Goal: Task Accomplishment & Management: Manage account settings

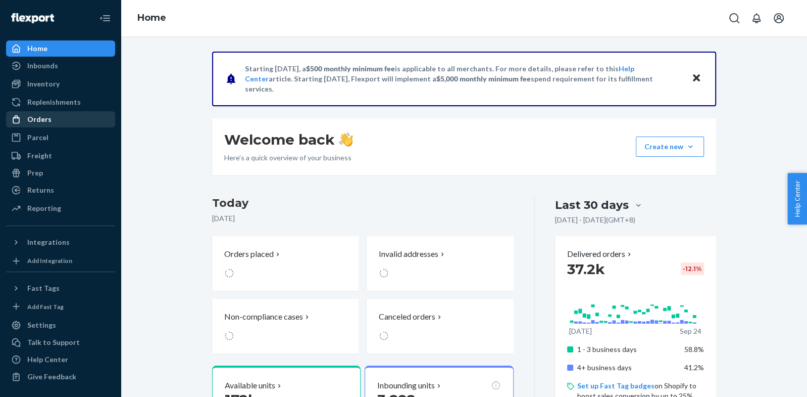
click at [36, 117] on div "Orders" at bounding box center [39, 119] width 24 height 10
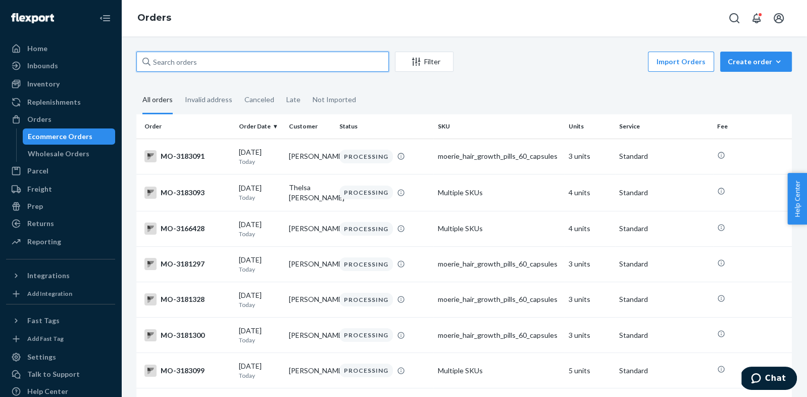
click at [211, 64] on input "text" at bounding box center [262, 62] width 253 height 20
paste input "[PERSON_NAME]"
type input "[PERSON_NAME]"
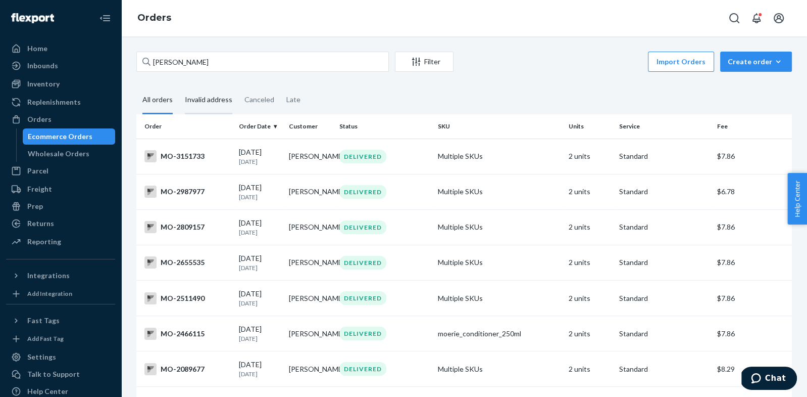
drag, startPoint x: 212, startPoint y: 98, endPoint x: 197, endPoint y: 99, distance: 14.7
click at [211, 98] on div "Invalid address" at bounding box center [208, 100] width 47 height 28
click at [179, 86] on input "Invalid address" at bounding box center [179, 86] width 0 height 0
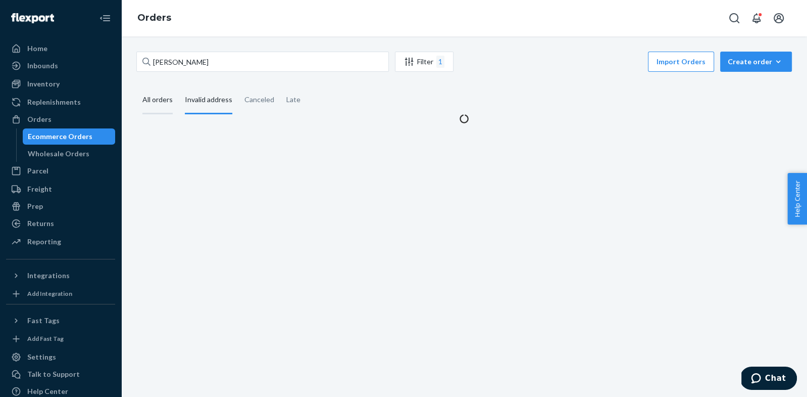
click at [171, 105] on div "All orders" at bounding box center [157, 100] width 30 height 28
click at [136, 86] on input "All orders" at bounding box center [136, 86] width 0 height 0
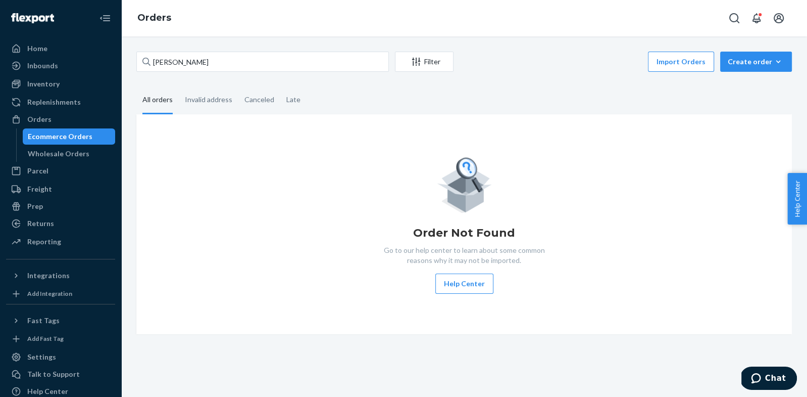
drag, startPoint x: 195, startPoint y: 104, endPoint x: 160, endPoint y: 105, distance: 34.9
click at [195, 104] on div "Invalid address" at bounding box center [208, 99] width 47 height 26
click at [179, 86] on input "Invalid address" at bounding box center [179, 86] width 0 height 0
click at [157, 105] on div "All orders" at bounding box center [157, 100] width 30 height 28
click at [136, 86] on input "All orders" at bounding box center [136, 86] width 0 height 0
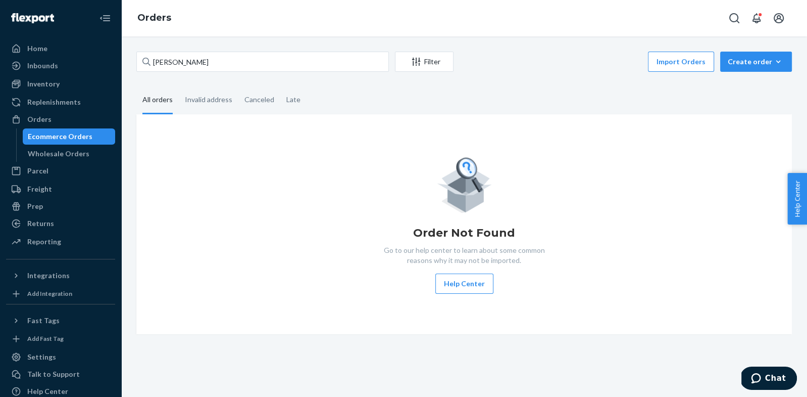
drag, startPoint x: 205, startPoint y: 102, endPoint x: 163, endPoint y: 102, distance: 41.9
click at [205, 102] on div "Invalid address" at bounding box center [208, 99] width 47 height 26
click at [179, 86] on input "Invalid address" at bounding box center [179, 86] width 0 height 0
click at [162, 102] on div "All orders" at bounding box center [157, 100] width 30 height 28
click at [136, 86] on input "All orders" at bounding box center [136, 86] width 0 height 0
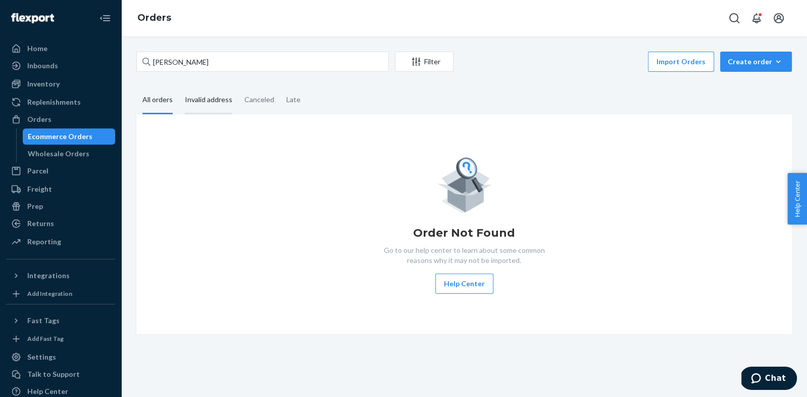
drag, startPoint x: 204, startPoint y: 104, endPoint x: 180, endPoint y: 106, distance: 23.3
click at [204, 104] on div "Invalid address" at bounding box center [208, 100] width 47 height 28
click at [179, 86] on input "Invalid address" at bounding box center [179, 86] width 0 height 0
click at [147, 110] on div "All orders" at bounding box center [157, 100] width 30 height 28
click at [136, 86] on input "All orders" at bounding box center [136, 86] width 0 height 0
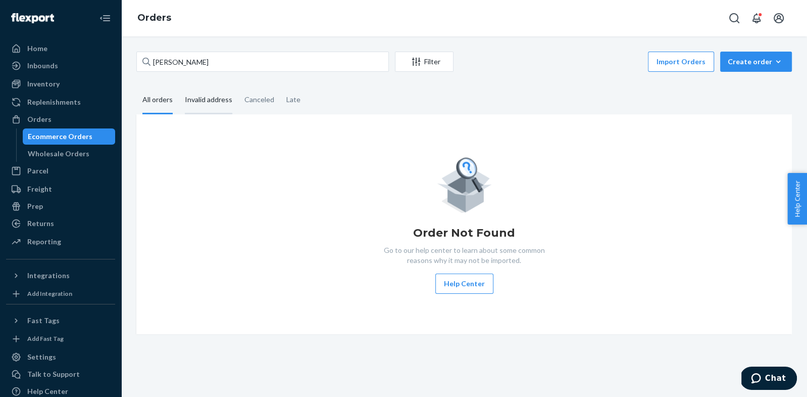
click at [189, 99] on div "Invalid address" at bounding box center [208, 100] width 47 height 28
click at [179, 86] on input "Invalid address" at bounding box center [179, 86] width 0 height 0
click at [152, 106] on div "All orders" at bounding box center [157, 100] width 30 height 28
click at [136, 86] on input "All orders" at bounding box center [136, 86] width 0 height 0
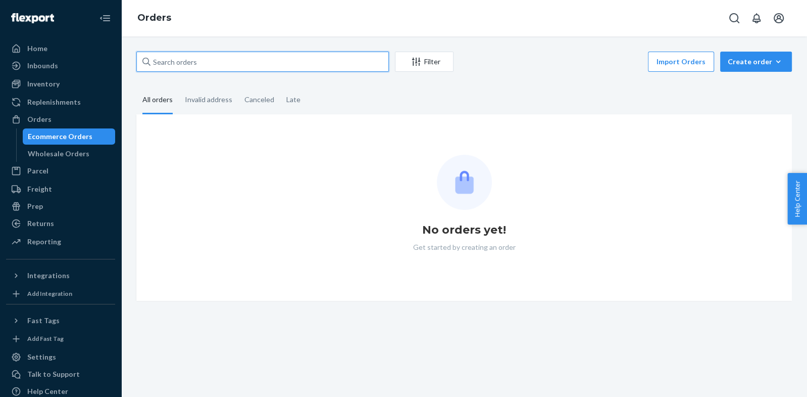
click at [199, 65] on input "text" at bounding box center [262, 62] width 253 height 20
paste input "[PERSON_NAME]"
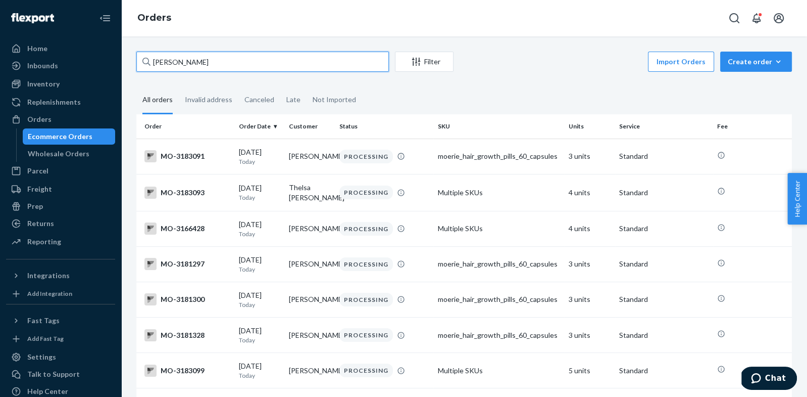
type input "[PERSON_NAME]"
drag, startPoint x: 187, startPoint y: 102, endPoint x: 170, endPoint y: 103, distance: 17.8
click at [187, 102] on div "Invalid address" at bounding box center [208, 99] width 47 height 26
click at [179, 86] on input "Invalid address" at bounding box center [179, 86] width 0 height 0
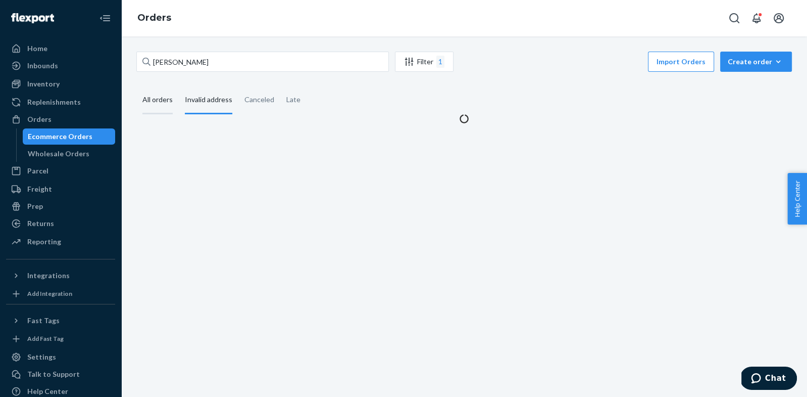
click at [170, 103] on div "All orders" at bounding box center [157, 100] width 30 height 28
click at [136, 86] on input "All orders" at bounding box center [136, 86] width 0 height 0
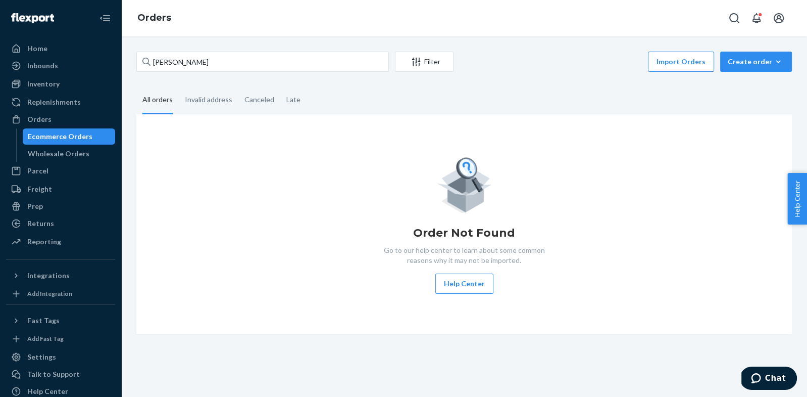
drag, startPoint x: 185, startPoint y: 100, endPoint x: 156, endPoint y: 105, distance: 30.2
click at [185, 100] on div "Invalid address" at bounding box center [208, 99] width 47 height 26
click at [179, 86] on input "Invalid address" at bounding box center [179, 86] width 0 height 0
click at [156, 105] on div "All orders" at bounding box center [157, 100] width 30 height 28
click at [136, 86] on input "All orders" at bounding box center [136, 86] width 0 height 0
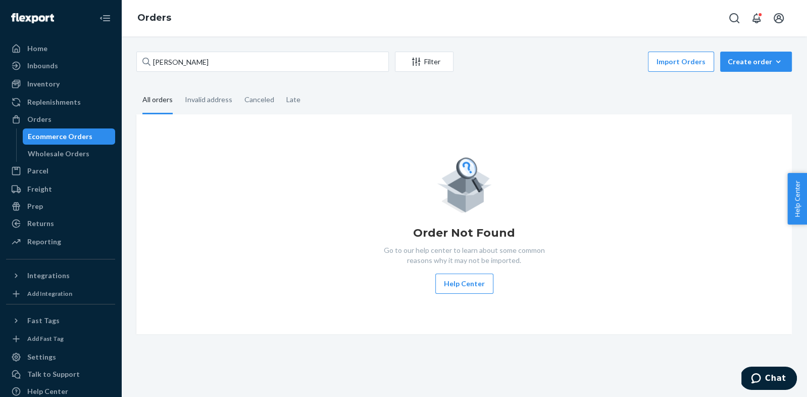
drag, startPoint x: 195, startPoint y: 104, endPoint x: 170, endPoint y: 105, distance: 25.3
click at [195, 104] on div "Invalid address" at bounding box center [208, 99] width 47 height 26
click at [179, 86] on input "Invalid address" at bounding box center [179, 86] width 0 height 0
click at [166, 105] on div "All orders" at bounding box center [157, 100] width 30 height 28
click at [136, 86] on input "All orders" at bounding box center [136, 86] width 0 height 0
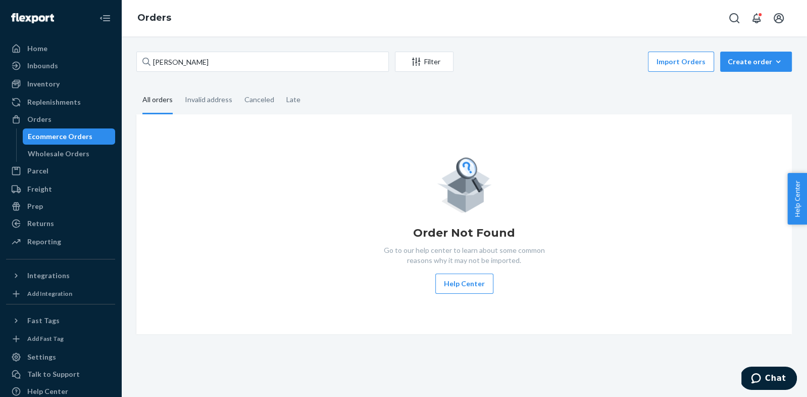
click at [198, 150] on div "Order Not Found Go to our help center to learn about some common reasons why it…" at bounding box center [464, 224] width 656 height 220
drag, startPoint x: 198, startPoint y: 107, endPoint x: 186, endPoint y: 107, distance: 11.1
click at [197, 106] on div "Invalid address" at bounding box center [208, 100] width 47 height 28
click at [179, 86] on input "Invalid address" at bounding box center [179, 86] width 0 height 0
click at [155, 108] on div "All orders" at bounding box center [157, 100] width 30 height 28
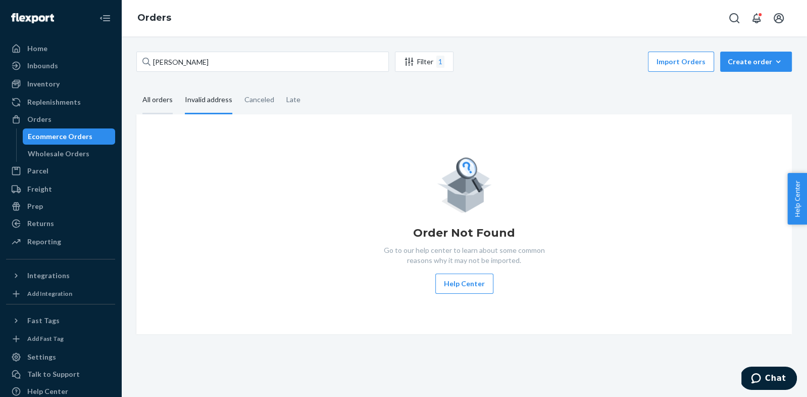
click at [136, 86] on input "All orders" at bounding box center [136, 86] width 0 height 0
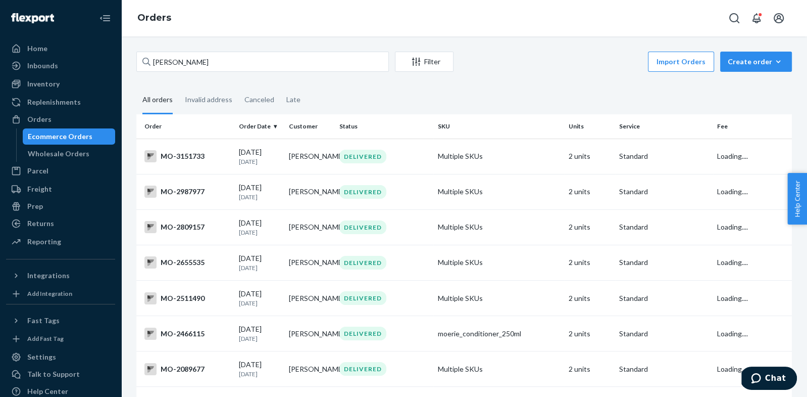
click at [186, 147] on td "MO-3151733" at bounding box center [185, 155] width 99 height 35
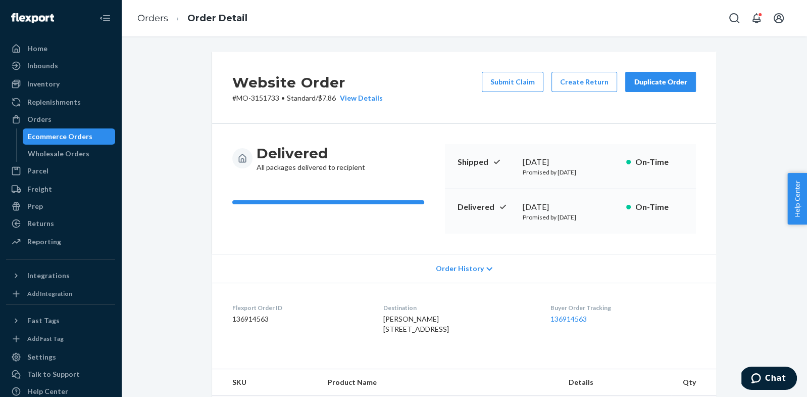
click at [81, 125] on div "Orders" at bounding box center [60, 119] width 107 height 14
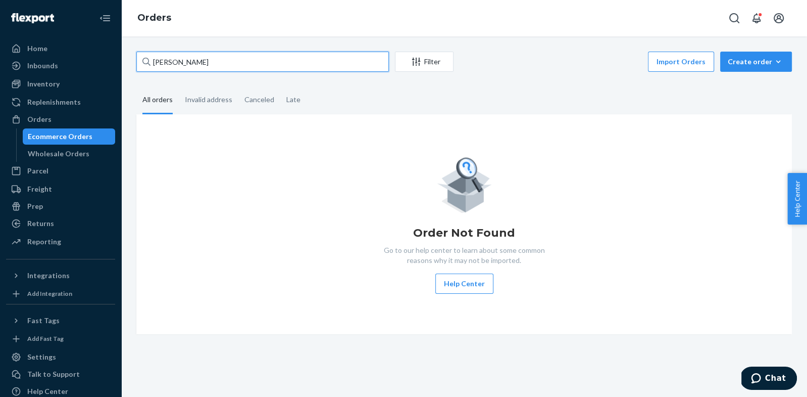
click at [222, 64] on input "[PERSON_NAME]" at bounding box center [262, 62] width 253 height 20
paste input "text"
type input "[PERSON_NAME]"
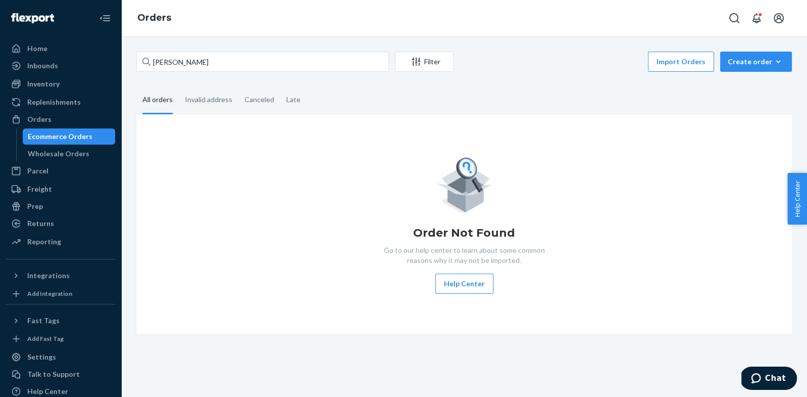
click at [215, 80] on div "Marybeth Pownall Filter Import Orders Create order Ecommerce order Removal orde…" at bounding box center [464, 193] width 671 height 282
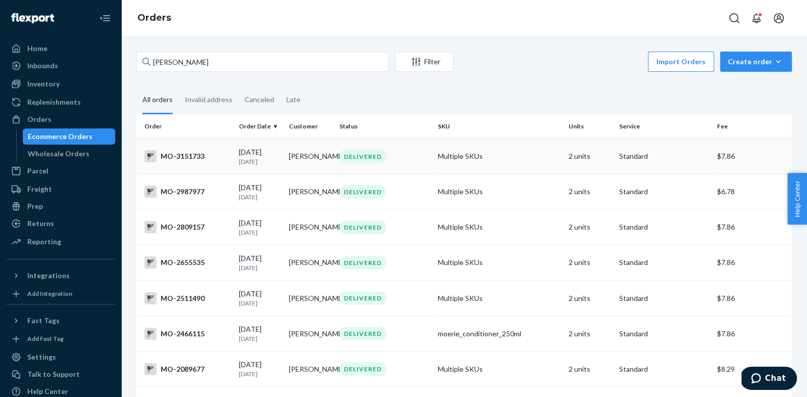
click at [202, 155] on div "MO-3151733" at bounding box center [188, 156] width 86 height 12
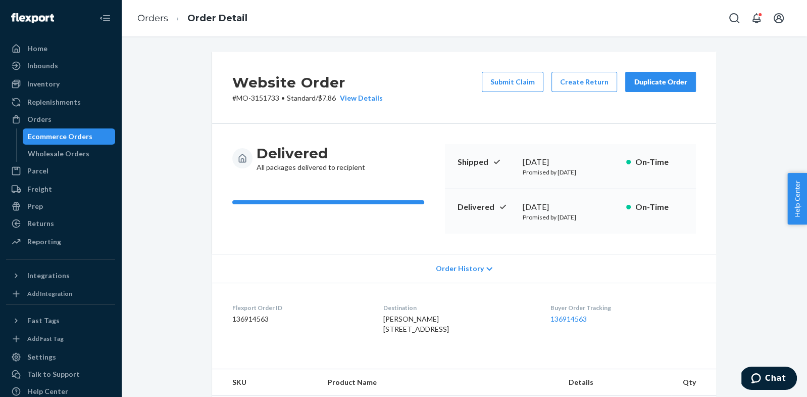
click at [268, 99] on p "# MO-3151733 • Standard / $7.86 View Details" at bounding box center [307, 98] width 151 height 10
click at [265, 100] on p "# MO-3151733 • Standard / $7.86 View Details" at bounding box center [307, 98] width 151 height 10
click at [262, 98] on p "# MO-3151733 • Standard / $7.86 View Details" at bounding box center [307, 98] width 151 height 10
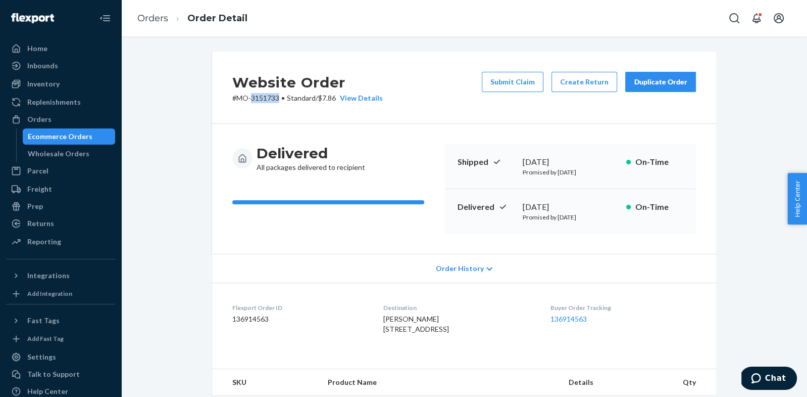
copy p "3151733"
click at [531, 83] on button "Submit Claim" at bounding box center [513, 82] width 62 height 20
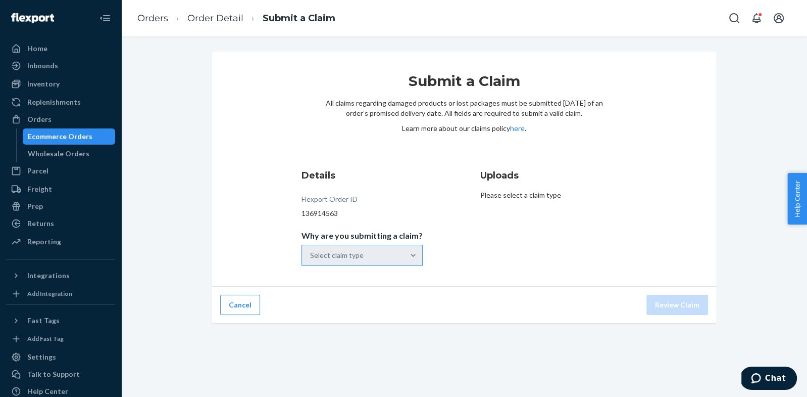
click at [348, 257] on div "Select claim type" at bounding box center [362, 255] width 121 height 21
click at [311, 257] on input "Why are you submitting a claim? Select claim type" at bounding box center [310, 255] width 1 height 10
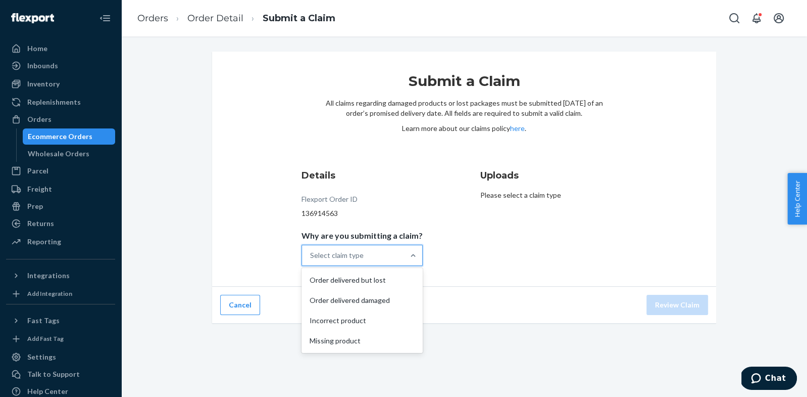
click at [350, 254] on div "Select claim type" at bounding box center [337, 255] width 54 height 10
click at [311, 254] on input "Why are you submitting a claim? option Order delivered but lost focused, 1 of 4…" at bounding box center [310, 255] width 1 height 10
click at [356, 314] on div "Incorrect product" at bounding box center [362, 320] width 117 height 20
click at [311, 260] on input "Why are you submitting a claim? option Incorrect product focused, 3 of 4. 4 res…" at bounding box center [310, 255] width 1 height 10
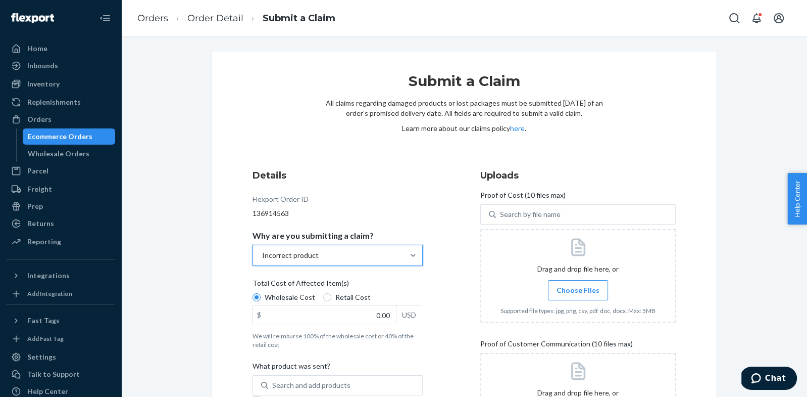
scroll to position [59, 0]
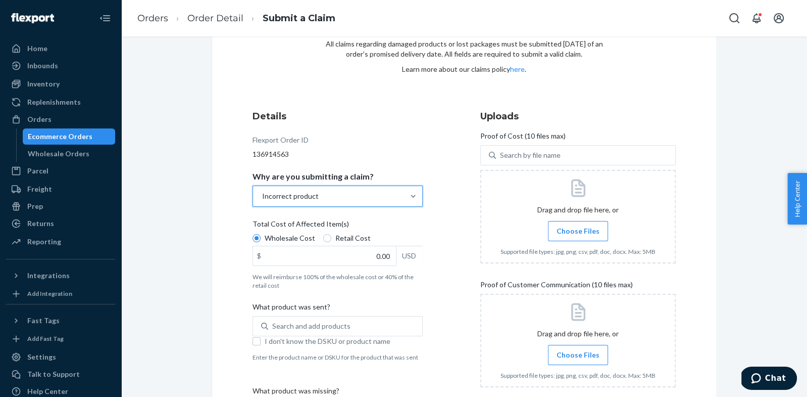
click at [350, 237] on span "Retail Cost" at bounding box center [353, 238] width 35 height 10
click at [331, 237] on input "Retail Cost" at bounding box center [327, 238] width 8 height 8
radio input "true"
radio input "false"
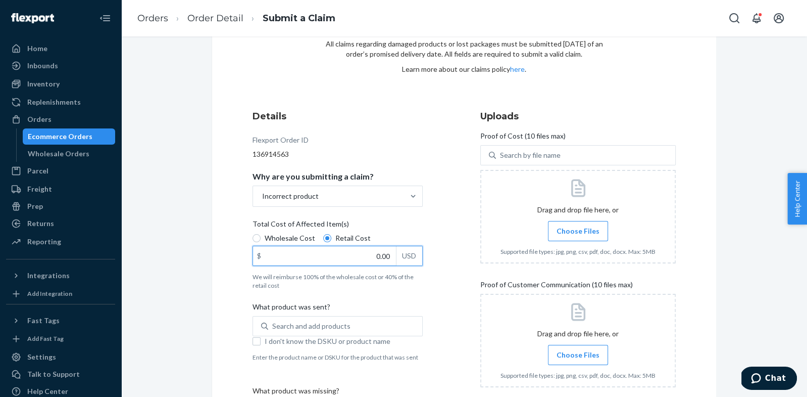
click at [382, 258] on input "0.00" at bounding box center [324, 255] width 143 height 19
type input "14.00"
click at [459, 258] on div "Details Flexport Order ID 136914563 Why are you submitting a claim? Incorrect p…" at bounding box center [464, 302] width 423 height 385
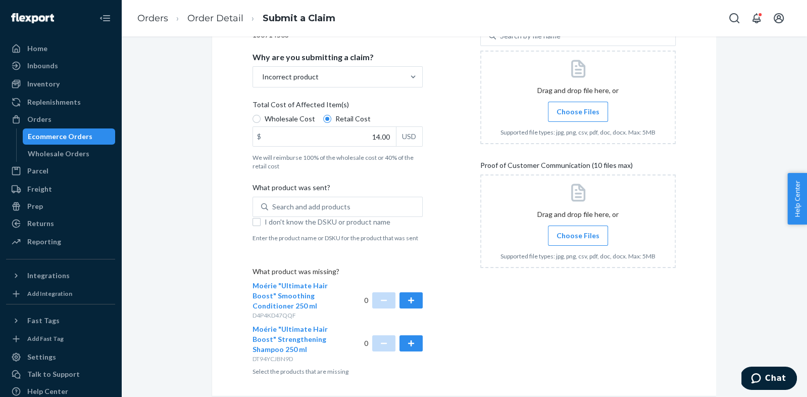
scroll to position [193, 0]
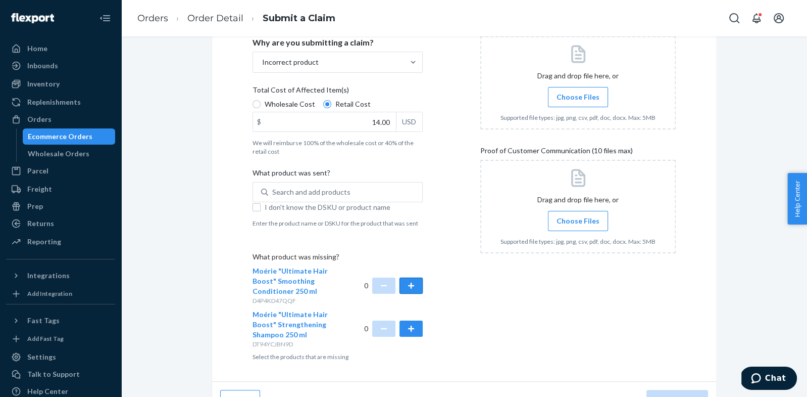
click at [415, 287] on button "button" at bounding box center [411, 285] width 23 height 16
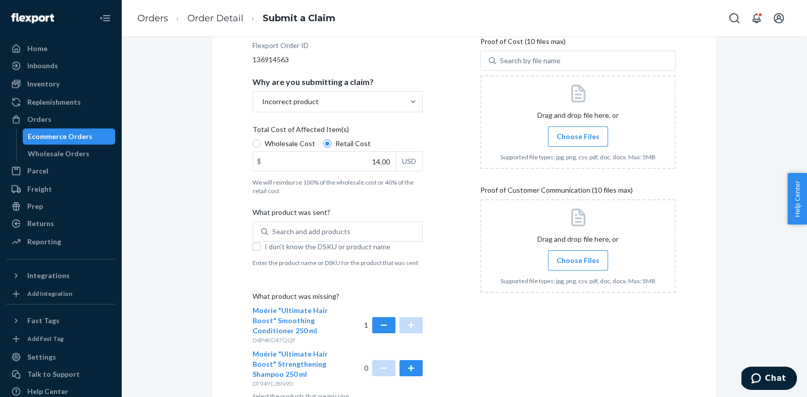
scroll to position [155, 0]
click at [590, 138] on span "Choose Files" at bounding box center [578, 135] width 43 height 10
click at [579, 138] on input "Choose Files" at bounding box center [578, 135] width 1 height 11
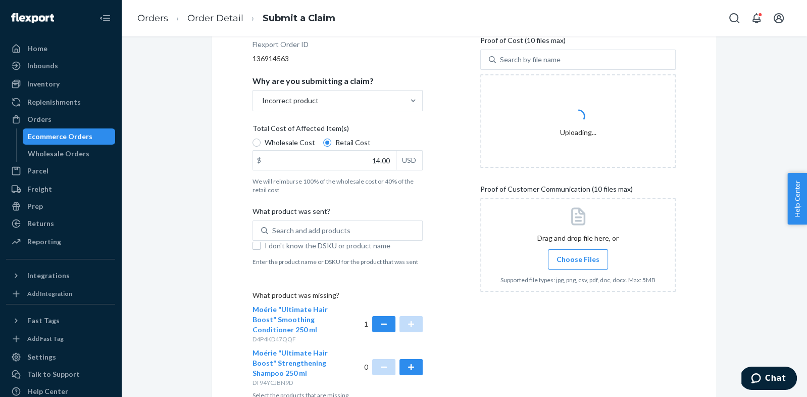
click at [580, 258] on span "Choose Files" at bounding box center [578, 259] width 43 height 10
click at [579, 258] on input "Choose Files" at bounding box center [578, 259] width 1 height 11
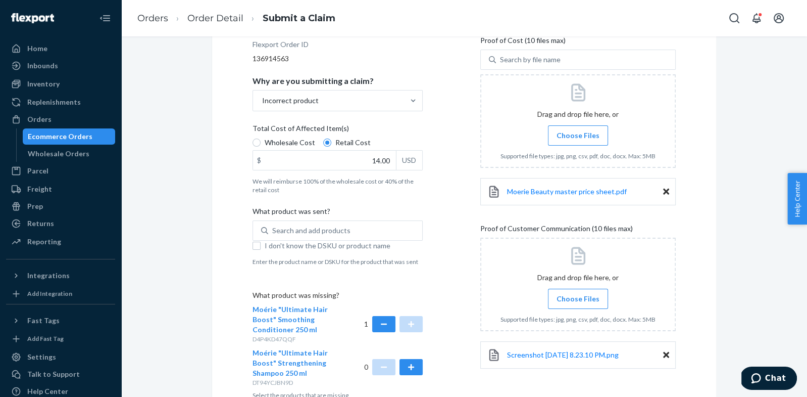
scroll to position [213, 0]
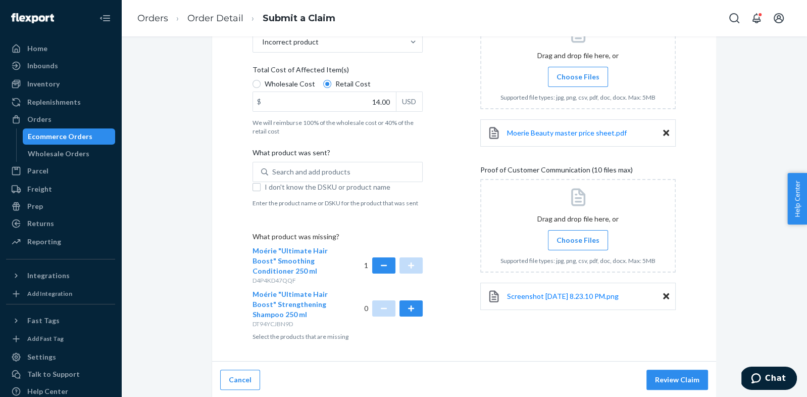
drag, startPoint x: 587, startPoint y: 239, endPoint x: 593, endPoint y: 251, distance: 13.6
click at [587, 239] on span "Choose Files" at bounding box center [578, 240] width 43 height 10
click at [579, 239] on input "Choose Files" at bounding box center [578, 239] width 1 height 11
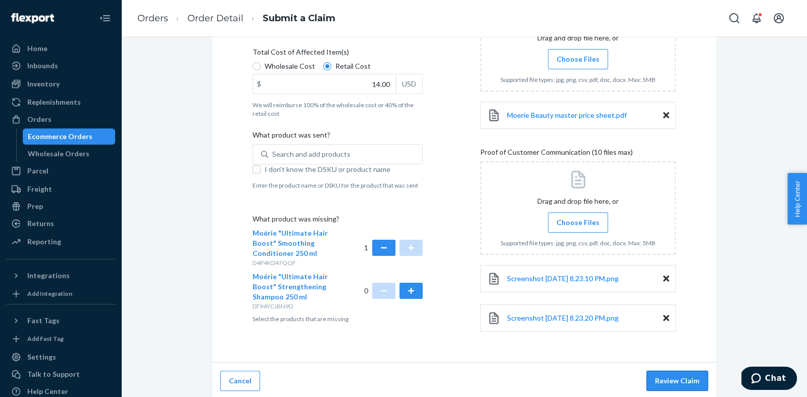
click at [687, 384] on button "Review Claim" at bounding box center [678, 380] width 62 height 20
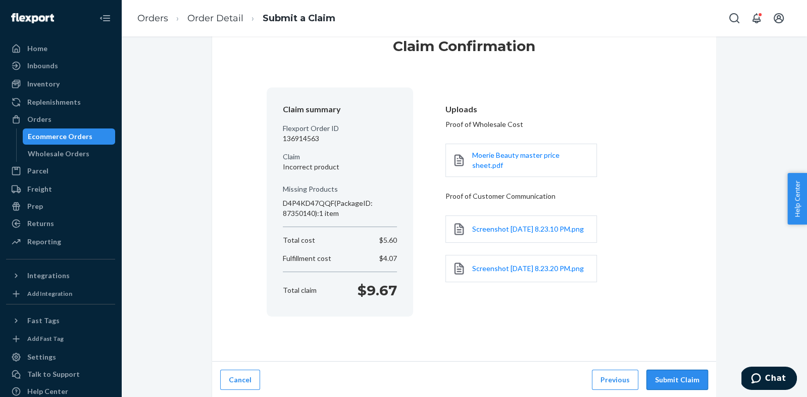
click at [671, 370] on button "Submit Claim" at bounding box center [678, 379] width 62 height 20
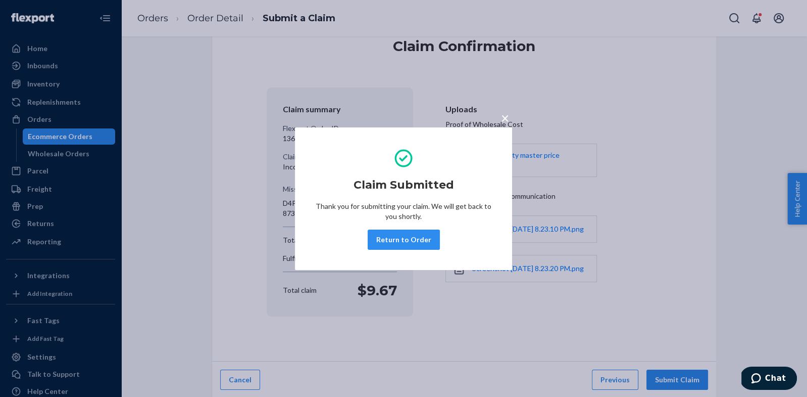
click at [431, 236] on button "Return to Order" at bounding box center [404, 239] width 72 height 20
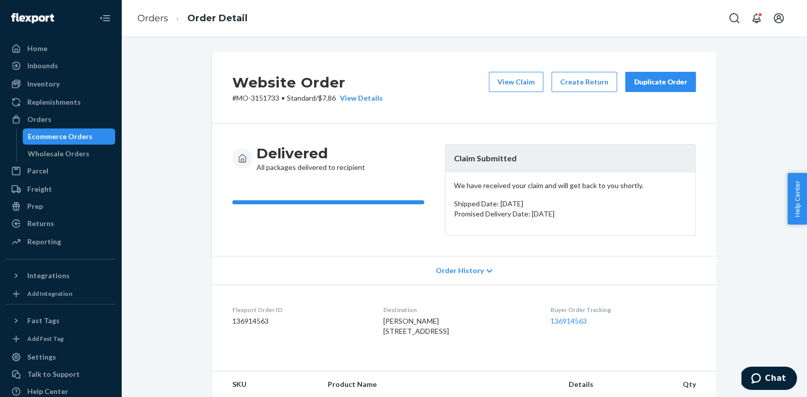
click at [655, 86] on div "Duplicate Order" at bounding box center [661, 82] width 54 height 10
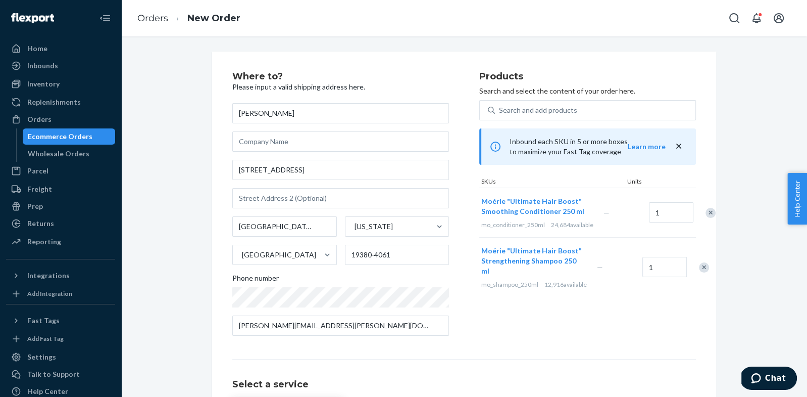
scroll to position [103, 0]
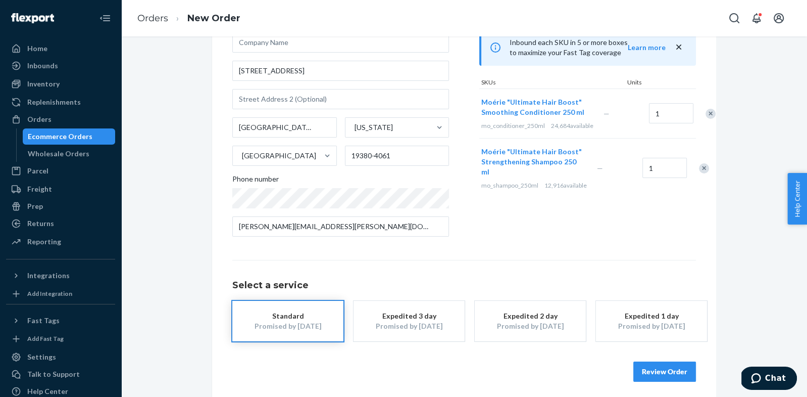
click at [699, 173] on div "Remove Item" at bounding box center [704, 168] width 10 height 10
click at [677, 369] on button "Review Order" at bounding box center [665, 372] width 63 height 20
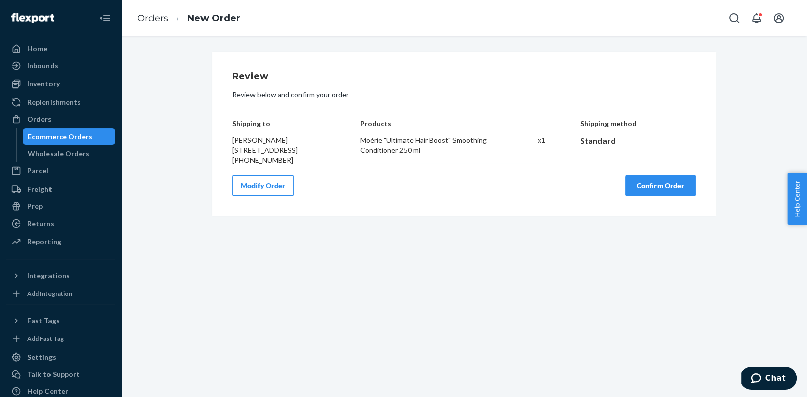
scroll to position [0, 0]
click at [659, 196] on button "Confirm Order" at bounding box center [661, 185] width 71 height 20
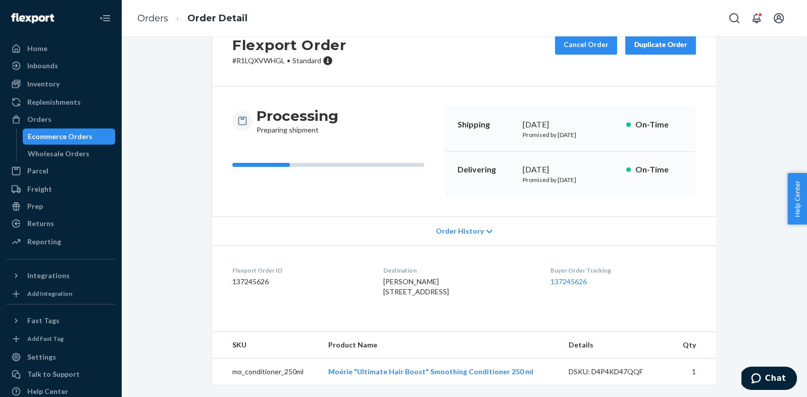
scroll to position [46, 0]
click at [262, 276] on dd "137245626" at bounding box center [299, 281] width 135 height 10
copy dd "137245626"
drag, startPoint x: 285, startPoint y: 52, endPoint x: 468, endPoint y: 7, distance: 188.9
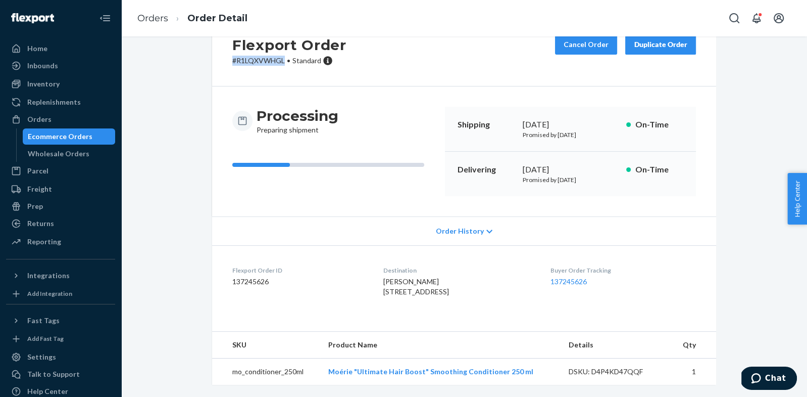
click at [223, 52] on div "Flexport Order # R1LQXVWHGL • Standard Cancel Order Duplicate Order" at bounding box center [464, 50] width 504 height 72
copy p "# R1LQXVWHGL"
click at [71, 126] on div "Orders" at bounding box center [60, 119] width 107 height 14
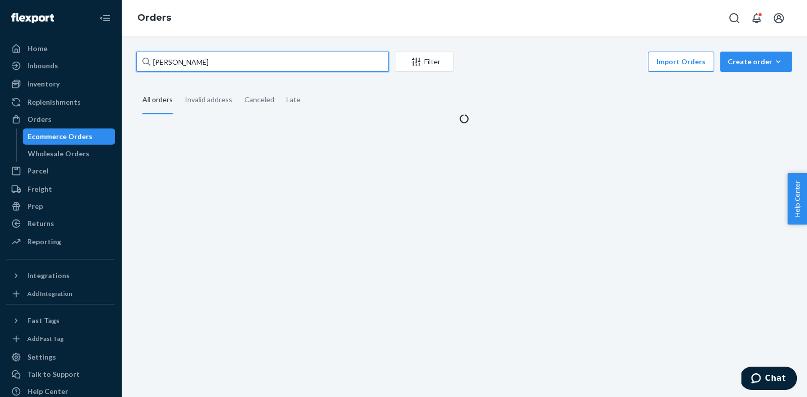
click at [176, 67] on input "[PERSON_NAME]" at bounding box center [262, 62] width 253 height 20
paste input "Tanya Chang"
click at [180, 77] on div "Tanya Chang Filter Import Orders Create order Ecommerce order Removal order All…" at bounding box center [464, 88] width 671 height 72
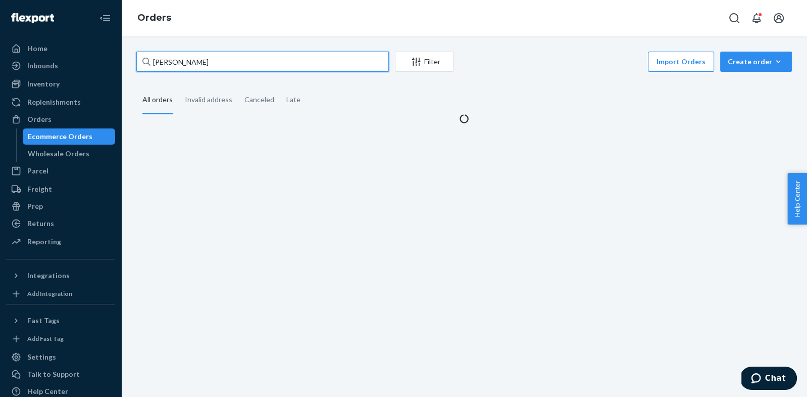
click at [168, 61] on input "Tanya Chang" at bounding box center [262, 62] width 253 height 20
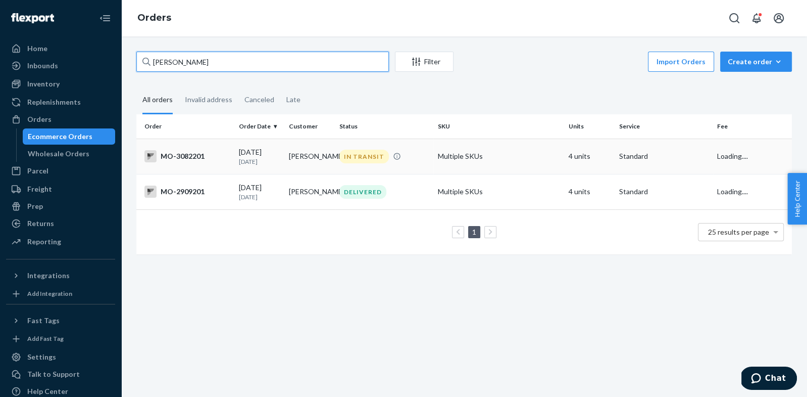
drag, startPoint x: 165, startPoint y: 61, endPoint x: 183, endPoint y: 150, distance: 90.2
click at [165, 61] on input "Tanya Chang" at bounding box center [262, 62] width 253 height 20
type input "Tanya Chang"
click at [210, 163] on td "MO-3082201" at bounding box center [185, 155] width 99 height 35
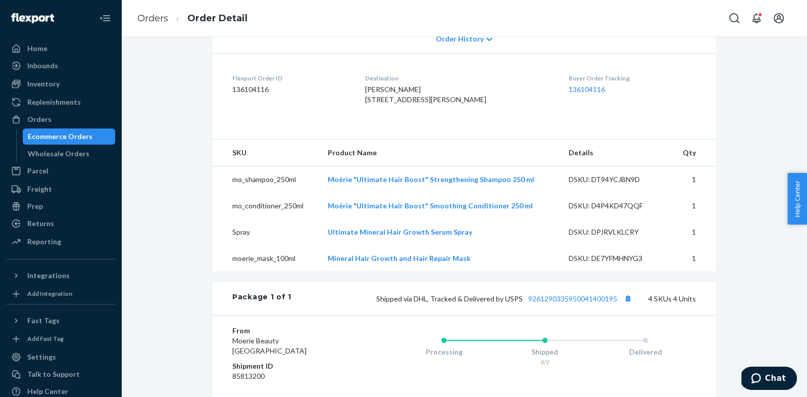
scroll to position [452, 0]
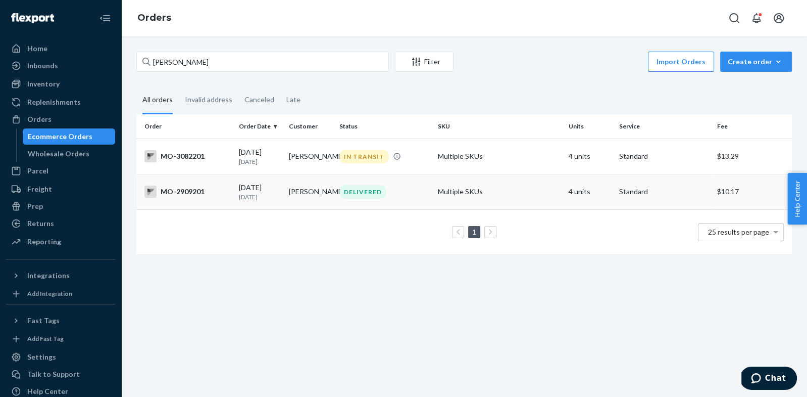
click at [220, 190] on div "MO-2909201" at bounding box center [188, 191] width 86 height 12
click at [306, 149] on td "Tanya Chang" at bounding box center [310, 155] width 51 height 35
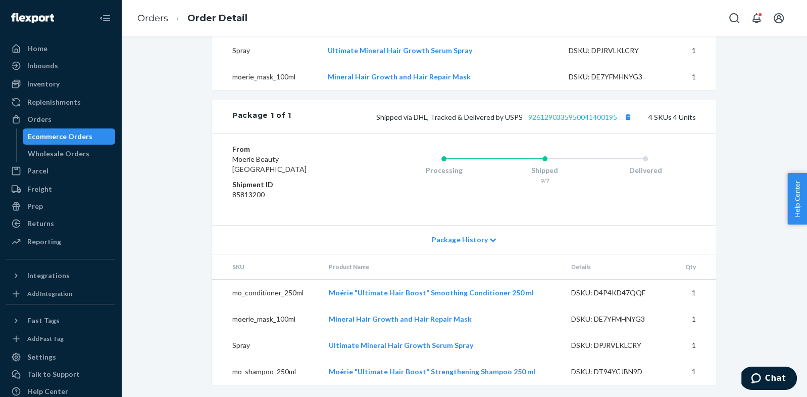
scroll to position [415, 0]
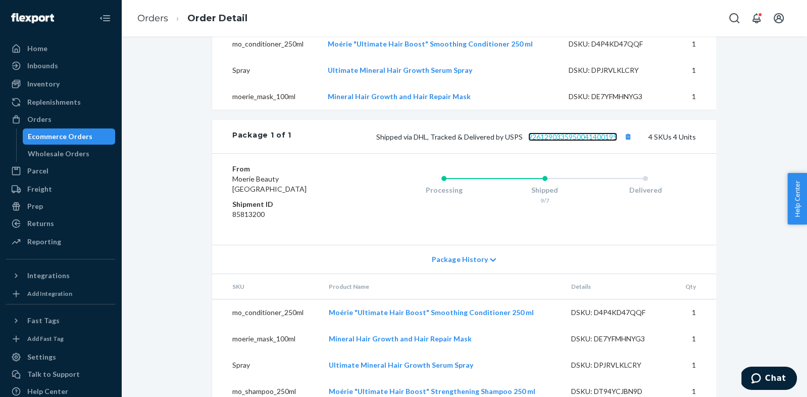
click at [598, 141] on link "9261290335950041400195" at bounding box center [573, 136] width 89 height 9
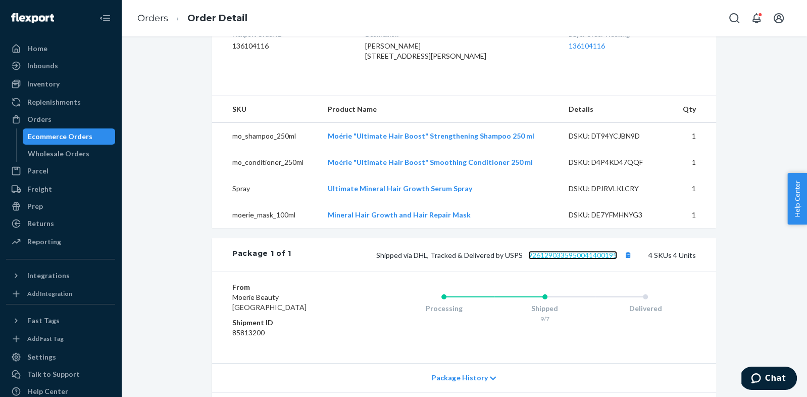
scroll to position [0, 0]
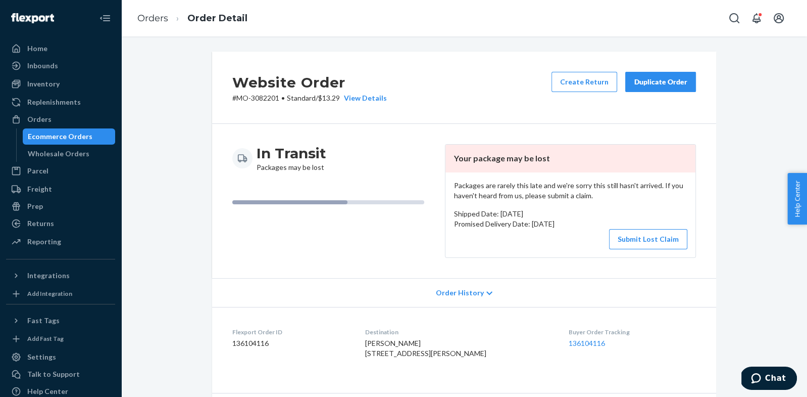
click at [646, 77] on div "Duplicate Order" at bounding box center [661, 82] width 54 height 10
click at [632, 243] on button "Submit Lost Claim" at bounding box center [648, 239] width 78 height 20
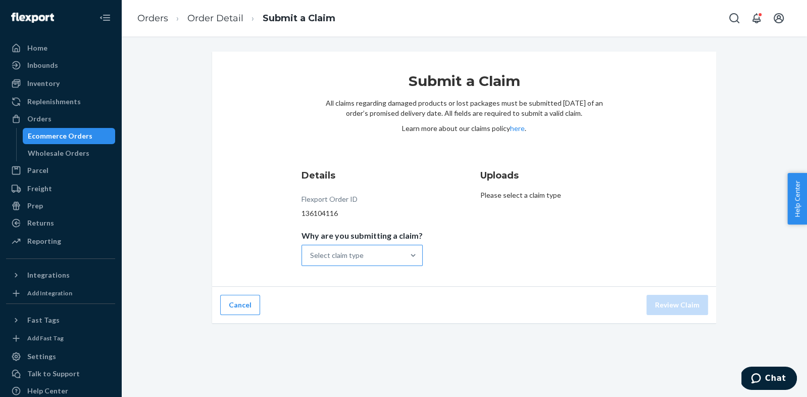
click at [354, 246] on div "Select claim type" at bounding box center [353, 255] width 102 height 20
click at [311, 250] on input "Why are you submitting a claim? Select claim type" at bounding box center [310, 255] width 1 height 10
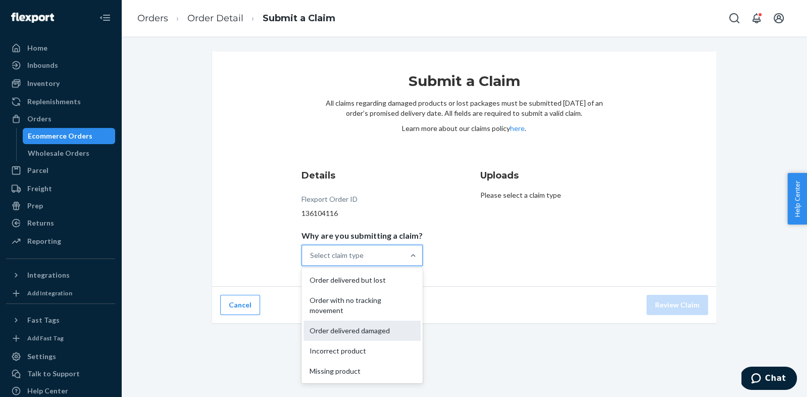
click at [377, 331] on div "Order delivered damaged" at bounding box center [362, 330] width 117 height 20
click at [311, 260] on input "Why are you submitting a claim? option Order delivered damaged focused, 3 of 5.…" at bounding box center [310, 255] width 1 height 10
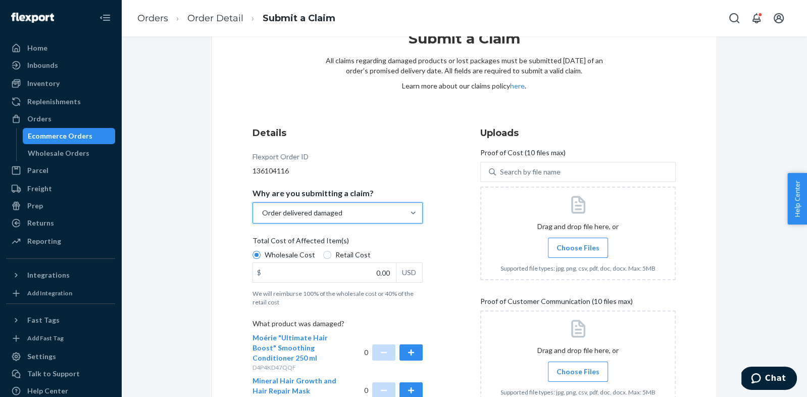
scroll to position [57, 0]
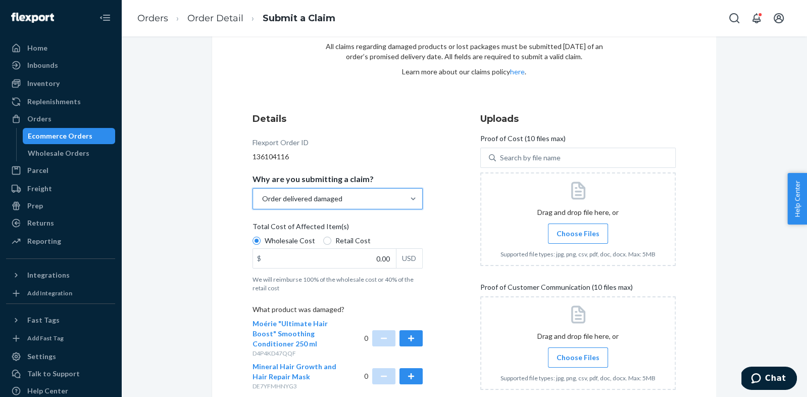
click at [336, 243] on span "Retail Cost" at bounding box center [353, 240] width 35 height 10
click at [331, 243] on input "Retail Cost" at bounding box center [327, 240] width 8 height 8
radio input "true"
radio input "false"
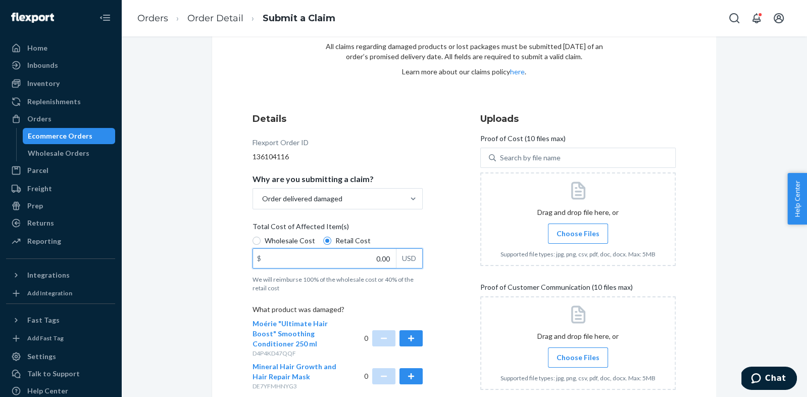
click at [365, 265] on input "0.00" at bounding box center [324, 258] width 143 height 19
type input "14.00"
click at [361, 275] on p "We will reimburse 100% of the wholesale cost or 40% of the retail cost" at bounding box center [338, 283] width 170 height 17
click at [261, 245] on input "Wholesale Cost" at bounding box center [257, 240] width 8 height 8
radio input "true"
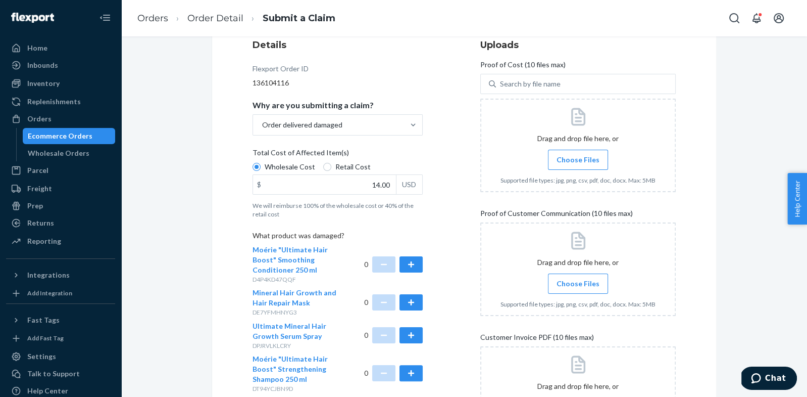
click at [327, 171] on div "Wholesale Cost Retail Cost" at bounding box center [338, 168] width 178 height 13
click at [261, 171] on input "Wholesale Cost" at bounding box center [257, 167] width 8 height 8
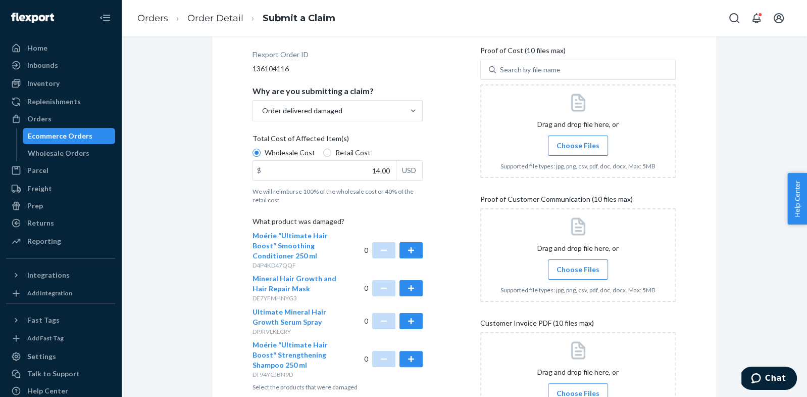
drag, startPoint x: 333, startPoint y: 152, endPoint x: 365, endPoint y: 230, distance: 84.5
click at [336, 152] on span "Retail Cost" at bounding box center [353, 153] width 35 height 10
click at [331, 152] on input "Retail Cost" at bounding box center [327, 153] width 8 height 8
radio input "true"
radio input "false"
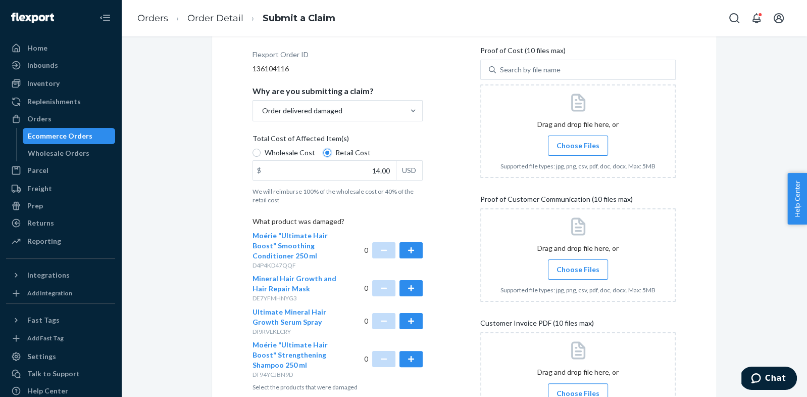
scroll to position [188, 0]
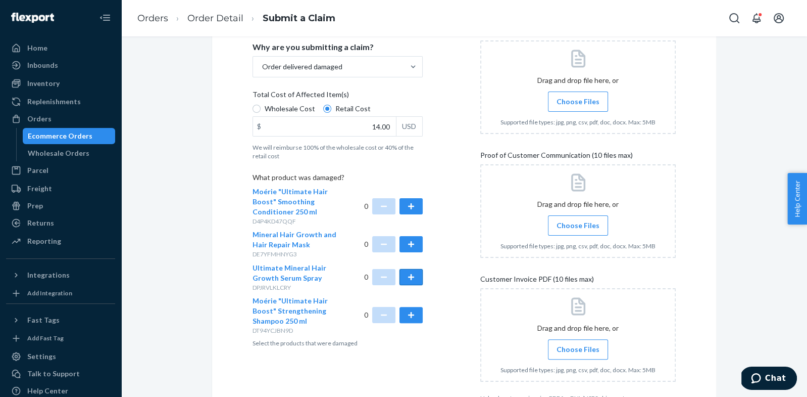
click at [420, 282] on button "button" at bounding box center [411, 277] width 23 height 16
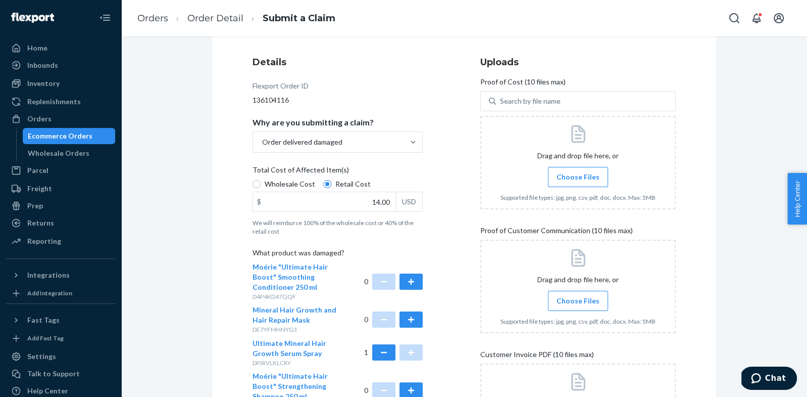
scroll to position [88, 0]
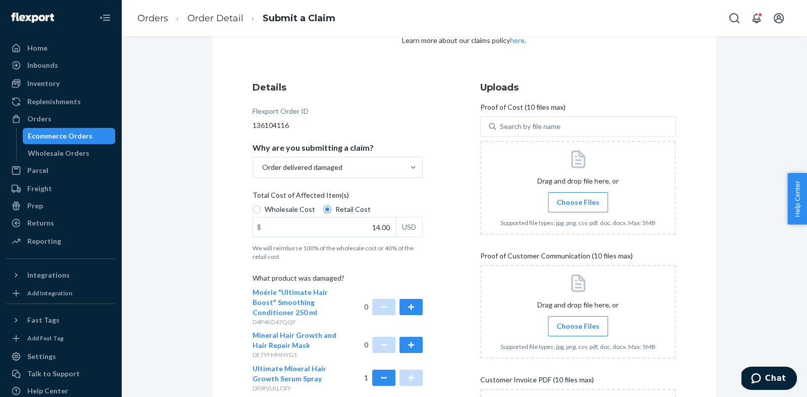
click at [575, 200] on span "Choose Files" at bounding box center [578, 202] width 43 height 10
click at [578, 200] on input "Choose Files" at bounding box center [578, 202] width 1 height 11
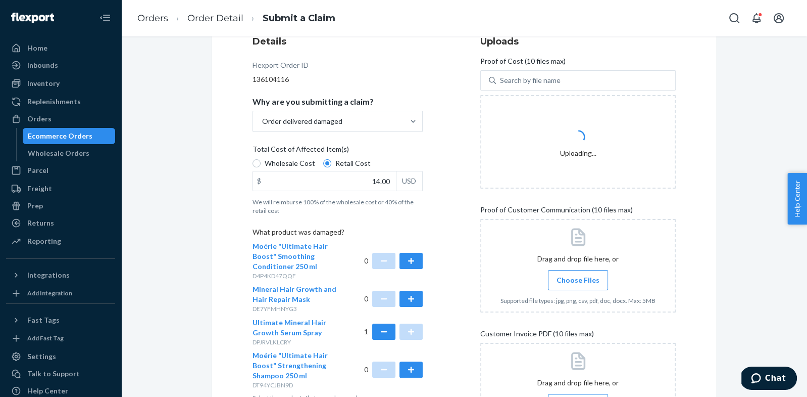
scroll to position [213, 0]
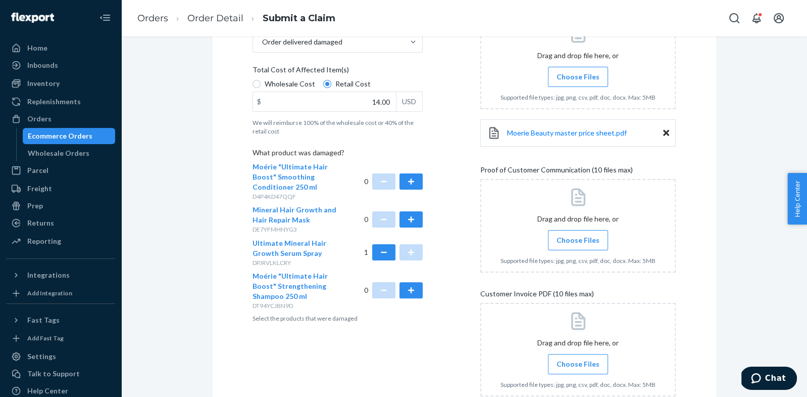
click at [578, 244] on input "Choose Files" at bounding box center [578, 239] width 1 height 11
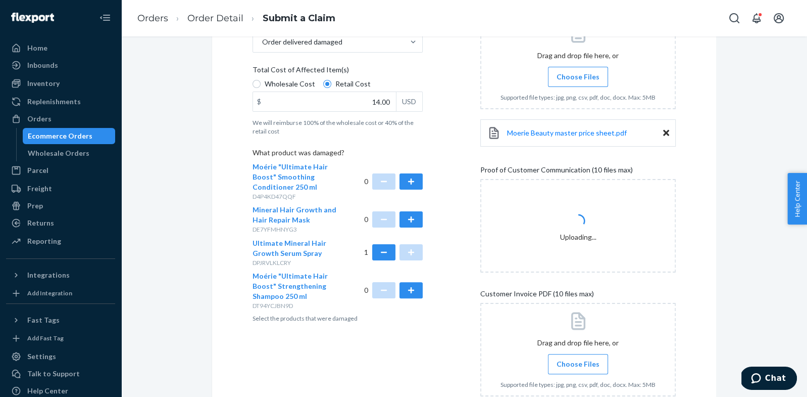
scroll to position [234, 0]
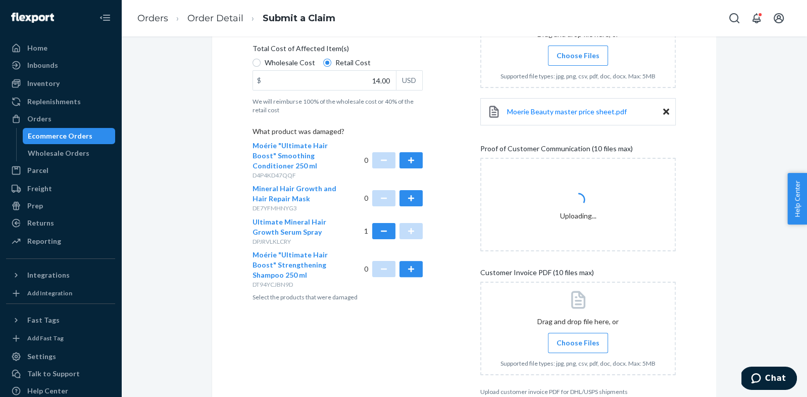
click at [576, 338] on span "Choose Files" at bounding box center [578, 343] width 43 height 10
click at [578, 338] on input "Choose Files" at bounding box center [578, 342] width 1 height 11
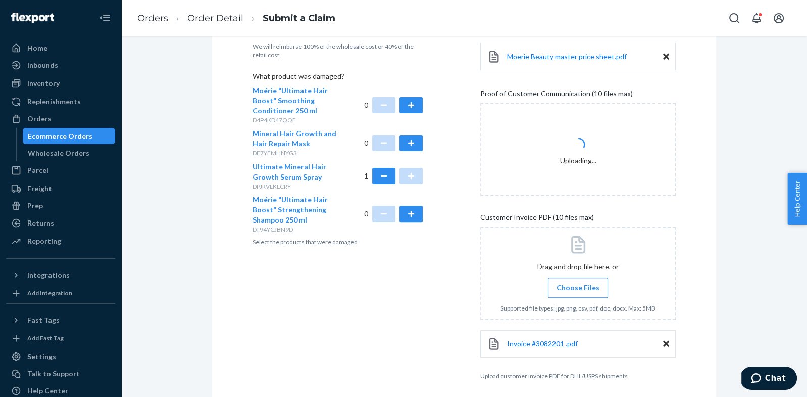
scroll to position [289, 0]
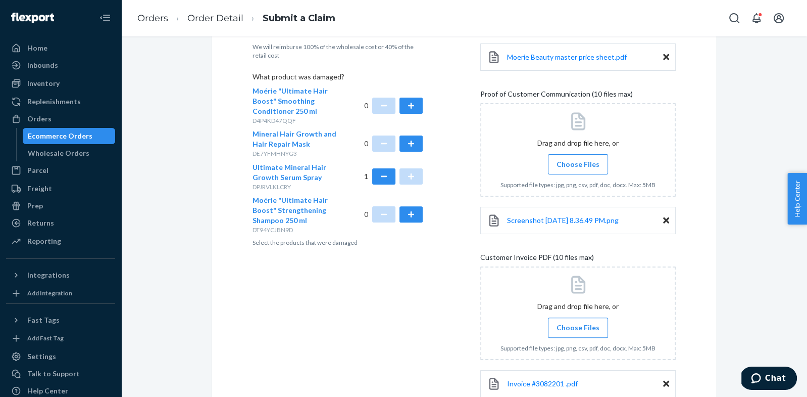
click at [577, 168] on span "Choose Files" at bounding box center [578, 164] width 43 height 10
click at [578, 168] on input "Choose Files" at bounding box center [578, 164] width 1 height 11
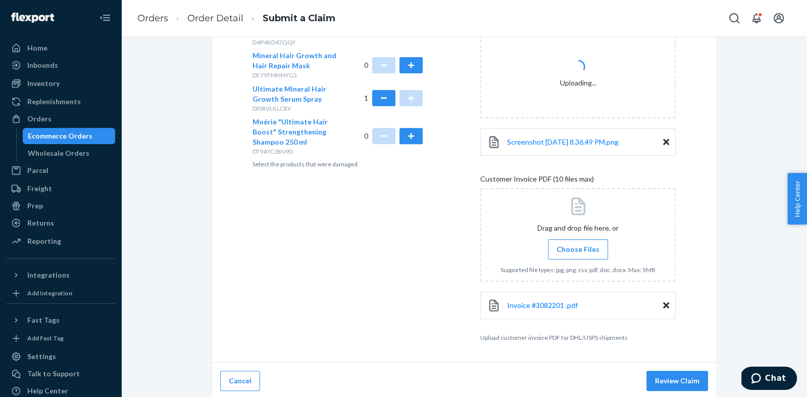
scroll to position [287, 0]
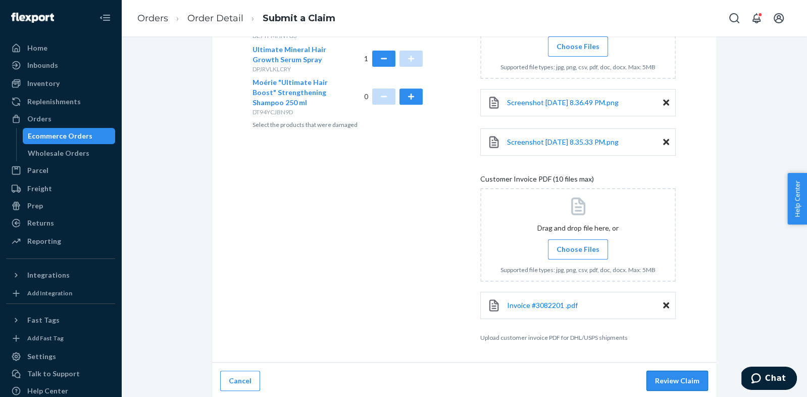
click at [689, 383] on button "Review Claim" at bounding box center [678, 380] width 62 height 20
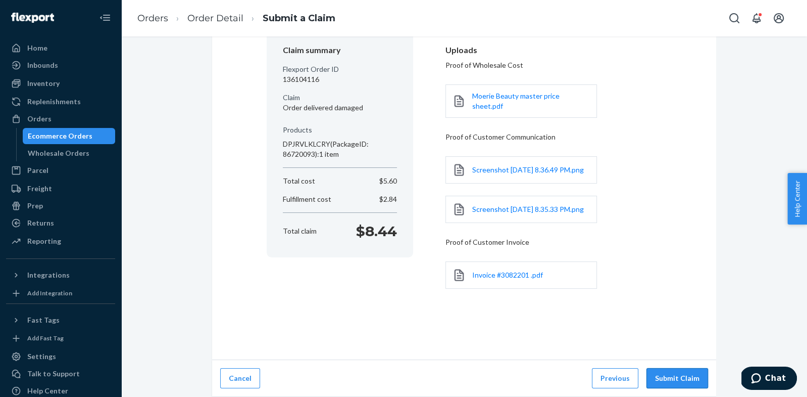
scroll to position [97, 0]
click at [674, 376] on button "Submit Claim" at bounding box center [678, 378] width 62 height 20
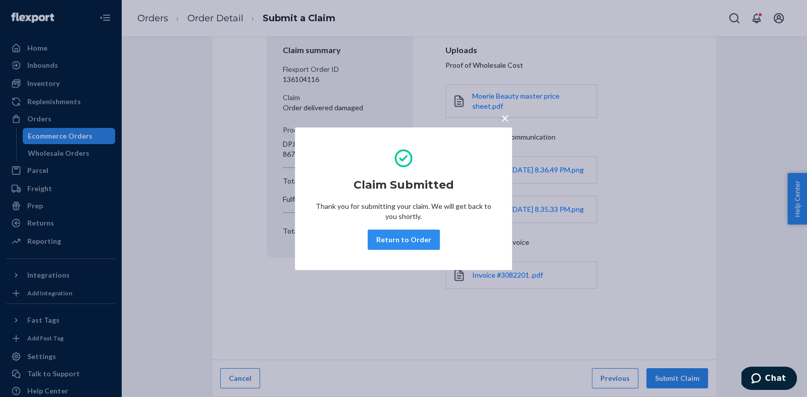
drag, startPoint x: 416, startPoint y: 244, endPoint x: 417, endPoint y: 252, distance: 8.6
click at [416, 244] on button "Return to Order" at bounding box center [404, 239] width 72 height 20
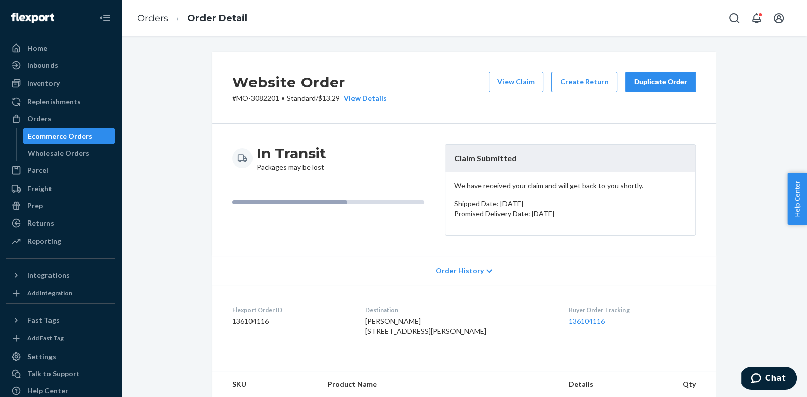
click at [672, 87] on button "Duplicate Order" at bounding box center [661, 82] width 71 height 20
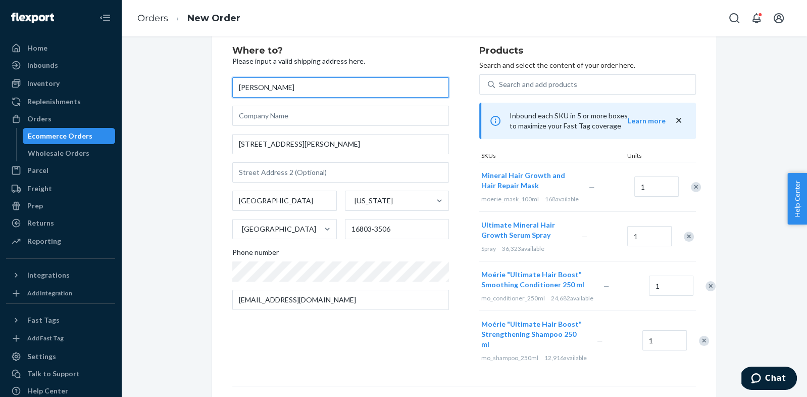
scroll to position [35, 0]
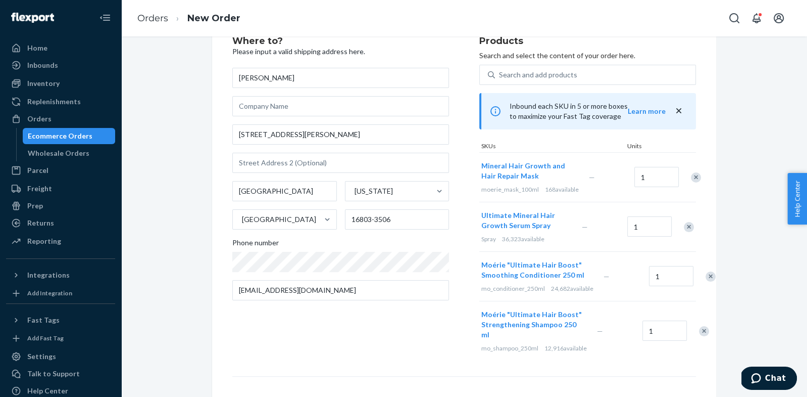
click at [691, 181] on div "Remove Item" at bounding box center [696, 177] width 10 height 10
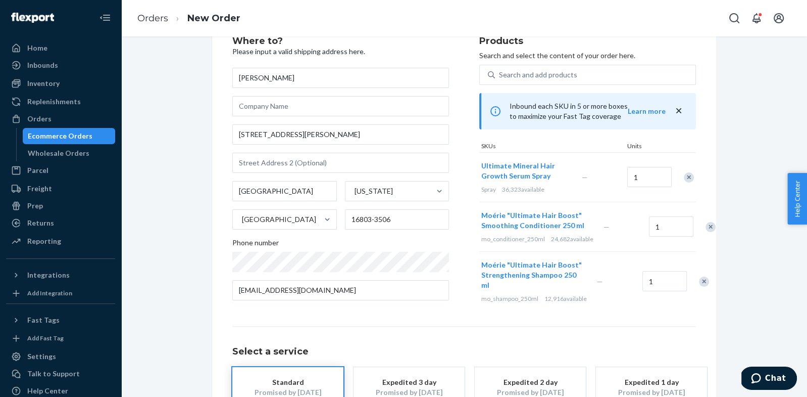
click at [706, 232] on div "Remove Item" at bounding box center [711, 227] width 10 height 10
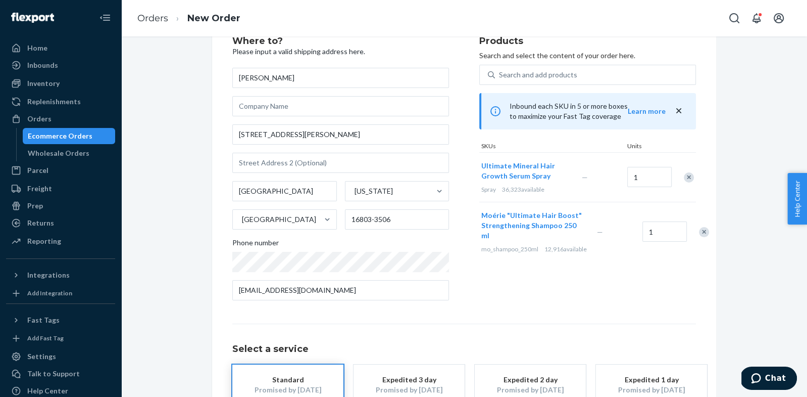
drag, startPoint x: 688, startPoint y: 243, endPoint x: 689, endPoint y: 238, distance: 5.1
click at [688, 243] on div at bounding box center [698, 231] width 25 height 27
click at [699, 237] on div "Remove Item" at bounding box center [704, 232] width 10 height 10
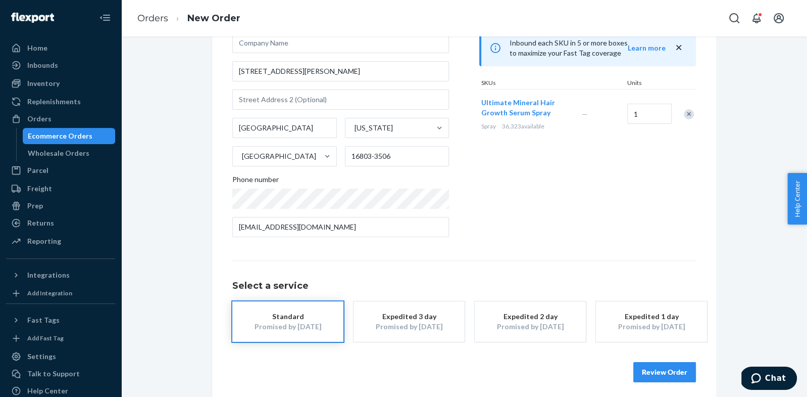
scroll to position [103, 0]
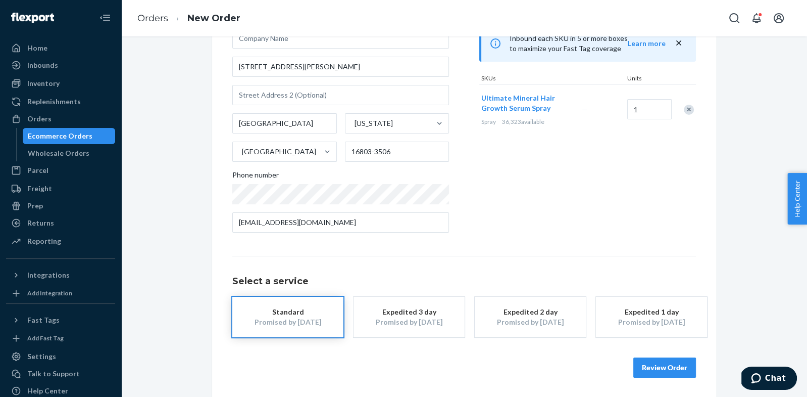
click at [679, 371] on button "Review Order" at bounding box center [665, 367] width 63 height 20
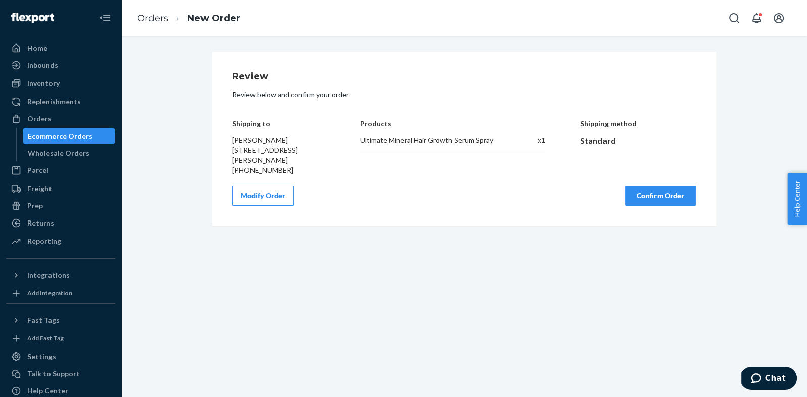
scroll to position [0, 0]
click at [658, 206] on button "Confirm Order" at bounding box center [661, 195] width 71 height 20
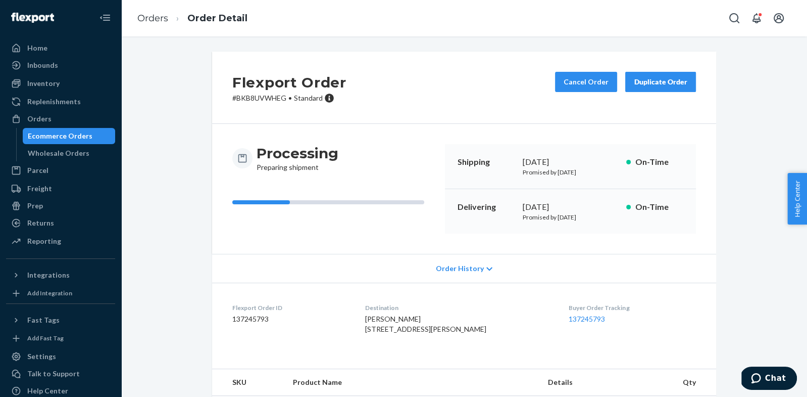
click at [264, 322] on dd "137245793" at bounding box center [290, 319] width 117 height 10
copy dd "137245793"
drag, startPoint x: 230, startPoint y: 97, endPoint x: 289, endPoint y: 101, distance: 58.8
click at [289, 101] on div "Flexport Order # BKB8UVWHEG • Standard Cancel Order Duplicate Order" at bounding box center [464, 88] width 504 height 72
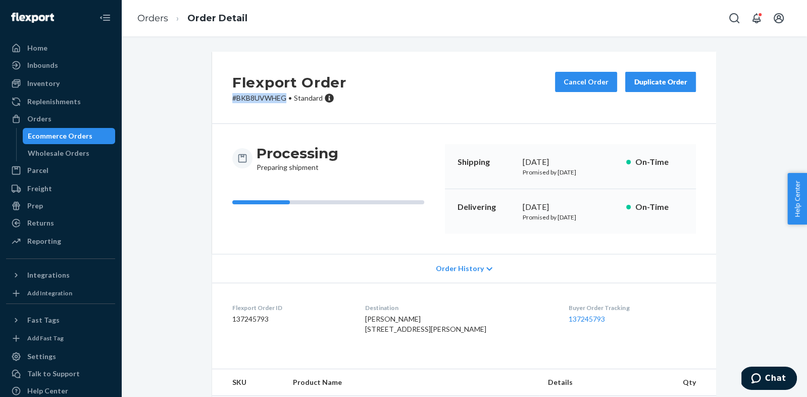
copy p "# BKB8UVWHEG"
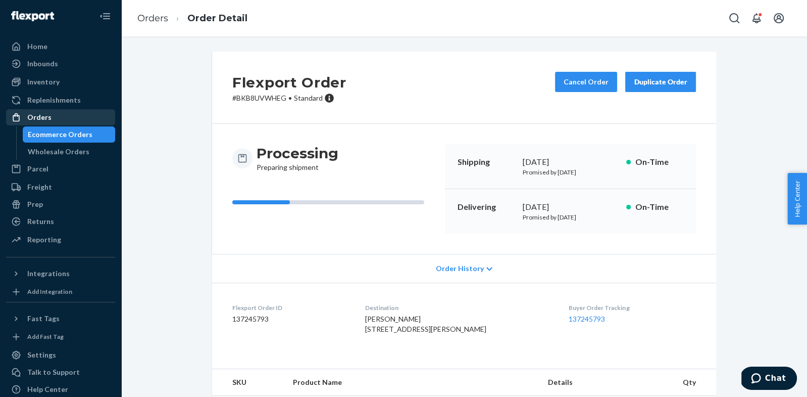
click at [57, 122] on div "Orders" at bounding box center [60, 117] width 107 height 14
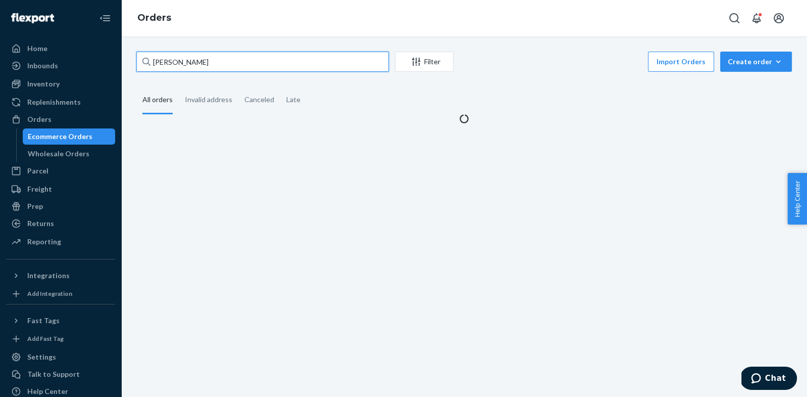
click at [209, 54] on input "Tanya Chang" at bounding box center [262, 62] width 253 height 20
paste input "Erin Morrison"
type input "Erin Morrison"
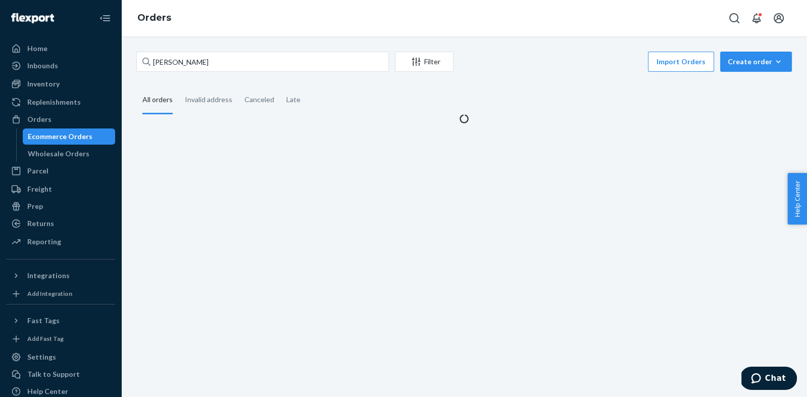
click at [203, 76] on div "Erin Morrison Filter Import Orders Create order Ecommerce order Removal order A…" at bounding box center [464, 88] width 671 height 72
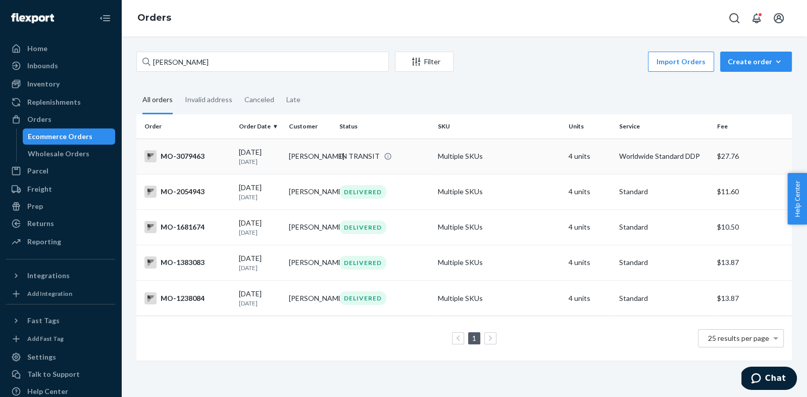
click at [293, 158] on td "Erin Morrison" at bounding box center [310, 155] width 51 height 35
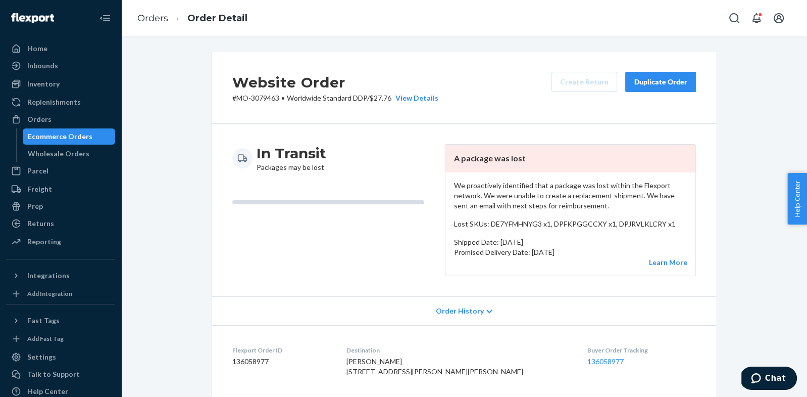
click at [656, 83] on div "Duplicate Order" at bounding box center [661, 82] width 54 height 10
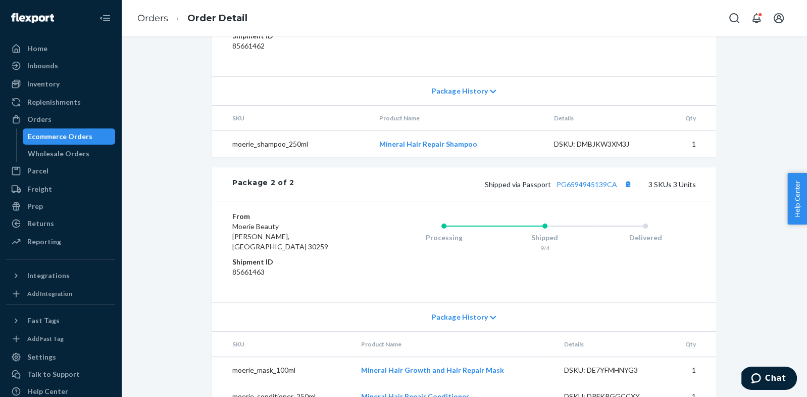
scroll to position [659, 0]
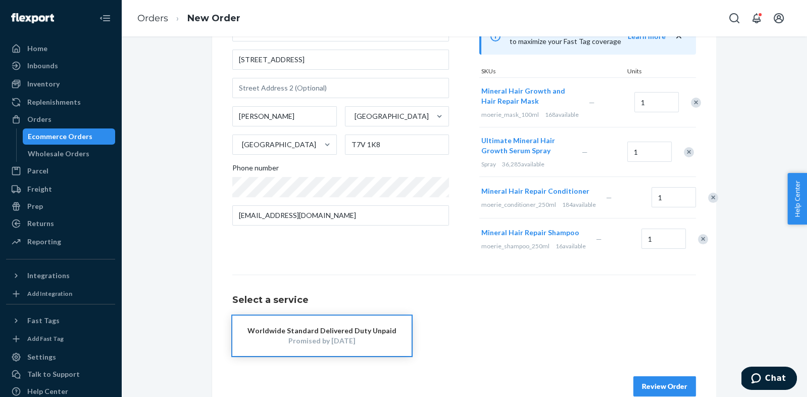
scroll to position [85, 0]
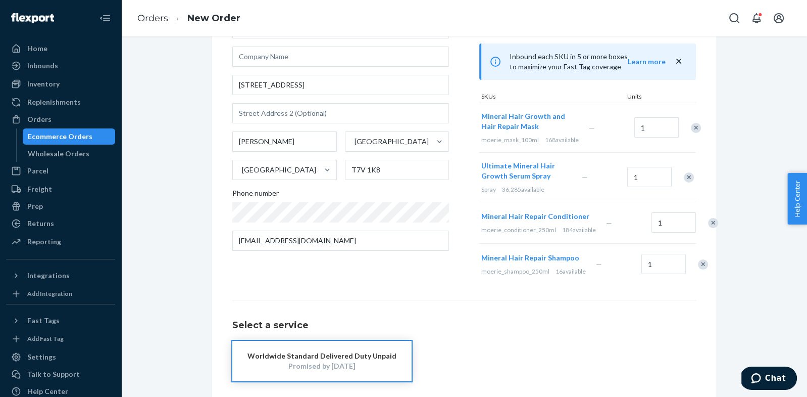
click at [698, 269] on div "Remove Item" at bounding box center [703, 264] width 10 height 10
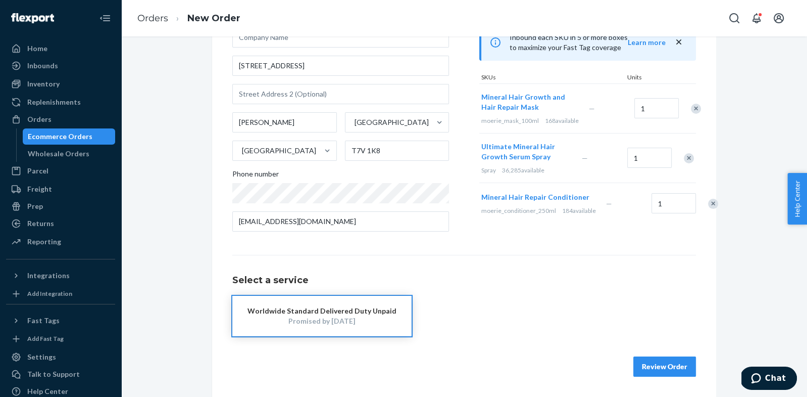
scroll to position [112, 0]
click at [683, 364] on button "Review Order" at bounding box center [665, 366] width 63 height 20
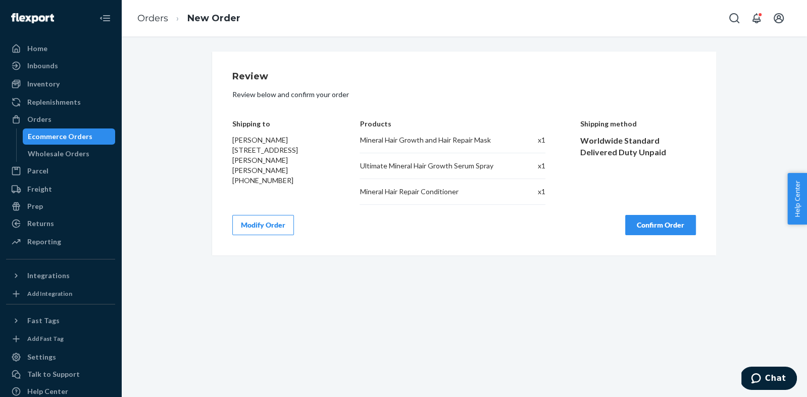
click at [657, 228] on button "Confirm Order" at bounding box center [661, 225] width 71 height 20
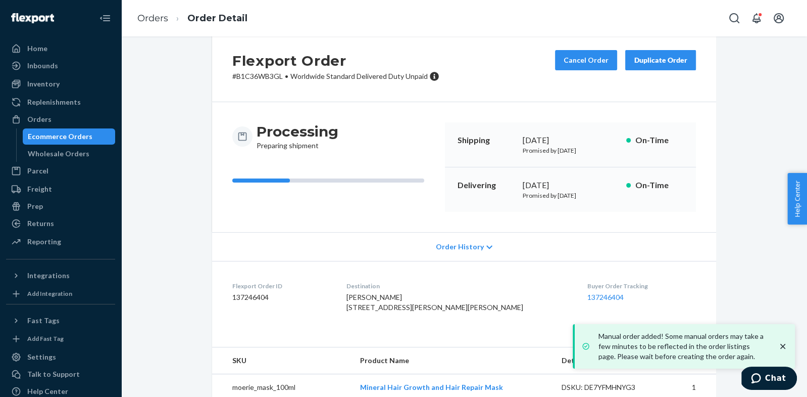
scroll to position [109, 0]
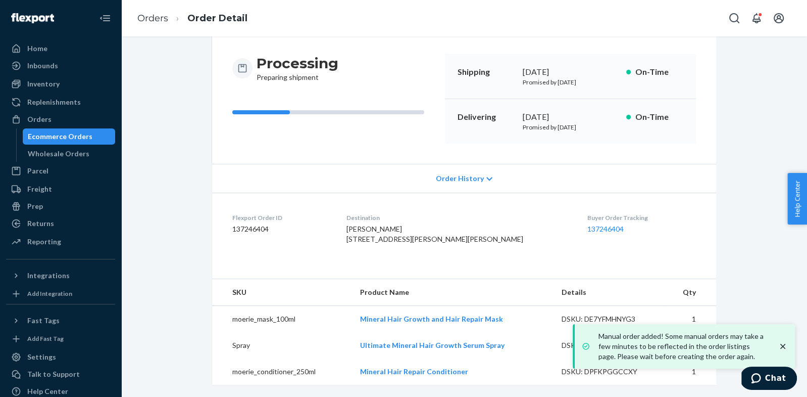
click at [246, 224] on dd "137246404" at bounding box center [281, 229] width 98 height 10
copy dd "137246404"
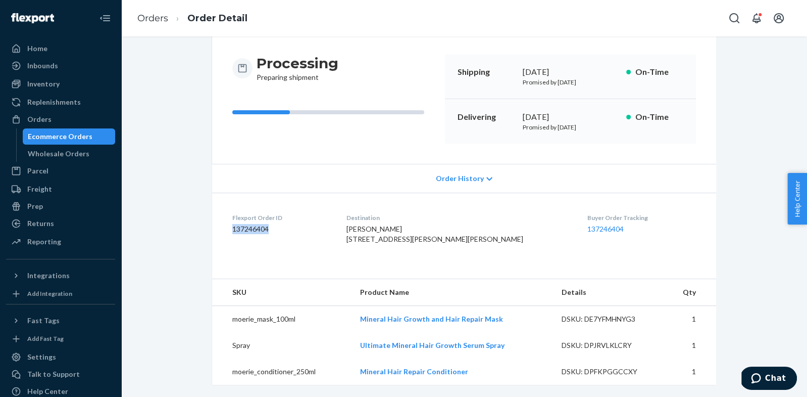
scroll to position [0, 0]
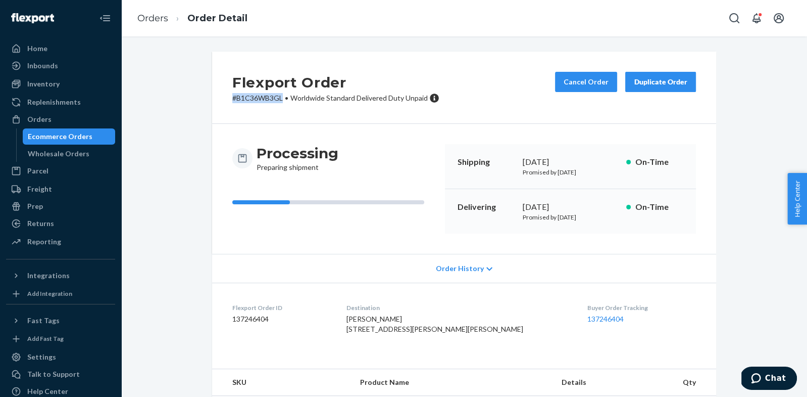
drag, startPoint x: 270, startPoint y: 99, endPoint x: 282, endPoint y: 100, distance: 11.6
click at [282, 100] on div "Flexport Order # B1C36WB3GL • Worldwide Standard Delivered Duty Unpaid Cancel O…" at bounding box center [464, 88] width 504 height 72
copy p "# B1C36WB3GL"
click at [51, 217] on div "Returns" at bounding box center [60, 223] width 107 height 14
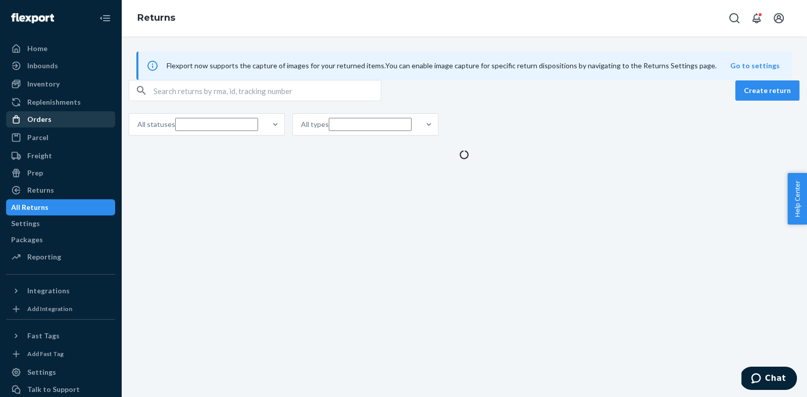
click at [63, 127] on div "Orders Ecommerce Orders Wholesale Orders" at bounding box center [60, 119] width 109 height 17
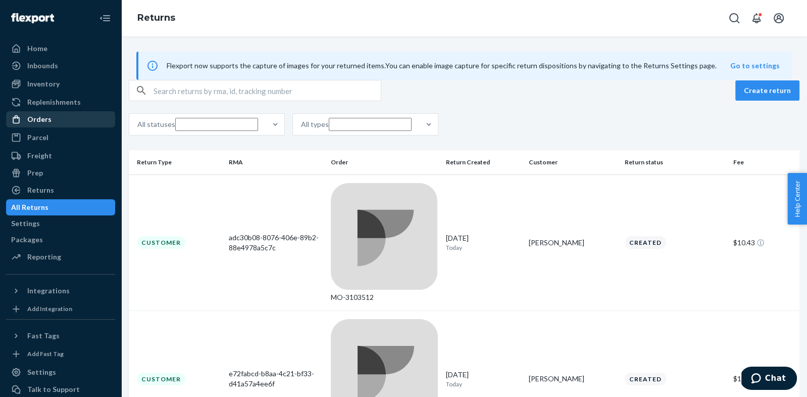
click at [63, 125] on div "Orders" at bounding box center [60, 119] width 107 height 14
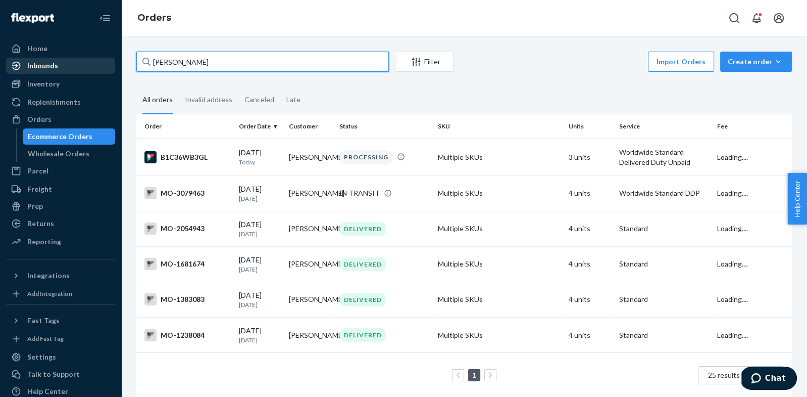
drag, startPoint x: 212, startPoint y: 67, endPoint x: 37, endPoint y: 68, distance: 174.8
click at [37, 68] on div "Home Inbounds Shipping Plans Problems Inventory Products Branded Packaging Repl…" at bounding box center [403, 198] width 807 height 397
click at [199, 65] on input "Erin Morrison" at bounding box center [262, 62] width 253 height 20
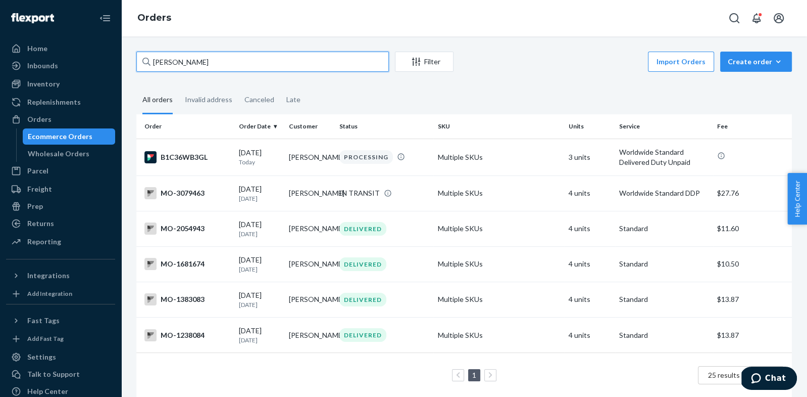
paste input "Jennifer Rafferty"
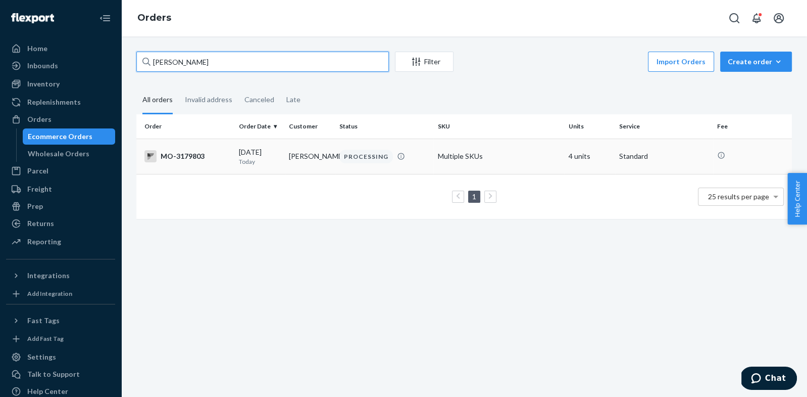
type input "Jennifer Rafferty"
click at [192, 151] on div "MO-3179803" at bounding box center [188, 156] width 86 height 12
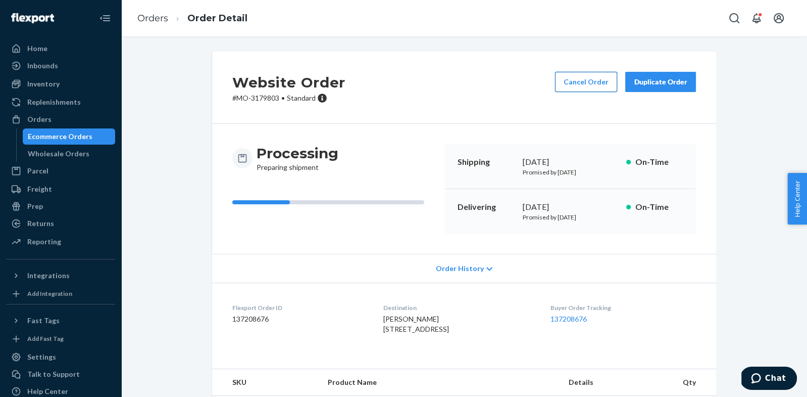
click at [577, 91] on button "Cancel Order" at bounding box center [586, 82] width 62 height 20
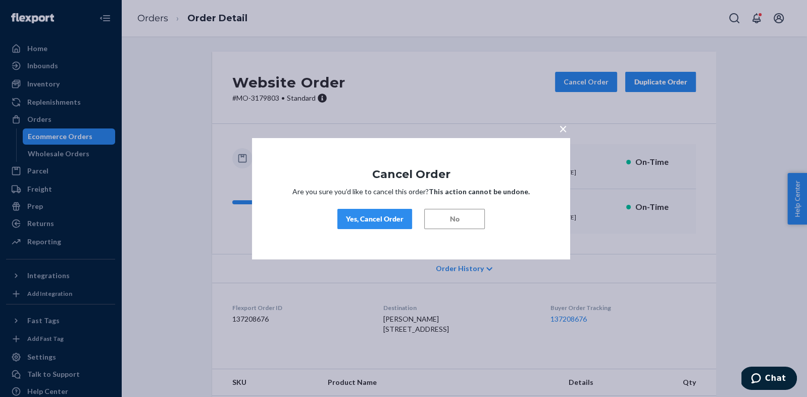
click at [365, 217] on div "Yes, Cancel Order" at bounding box center [375, 219] width 58 height 10
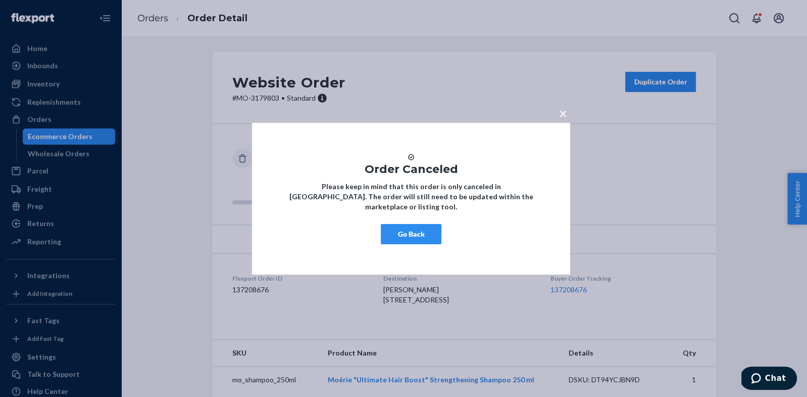
click at [562, 111] on span "×" at bounding box center [563, 112] width 8 height 17
